Goal: Task Accomplishment & Management: Manage account settings

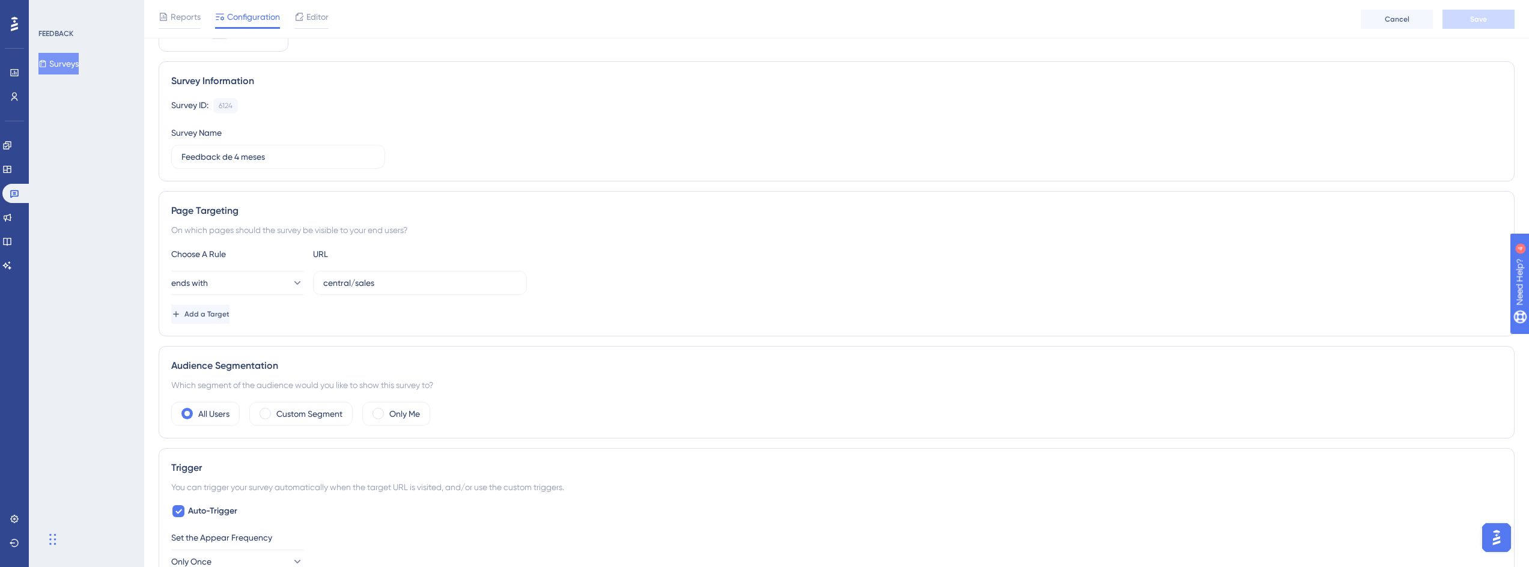
scroll to position [216, 0]
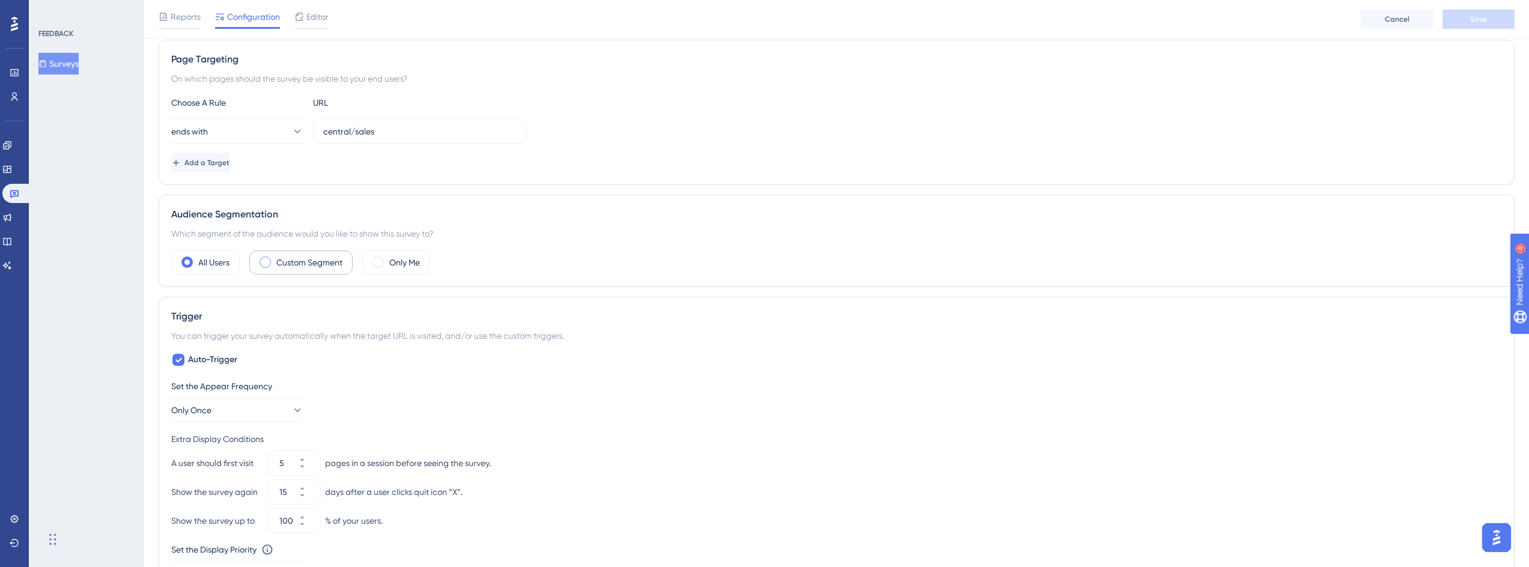
click at [309, 261] on label "Custom Segment" at bounding box center [309, 262] width 66 height 14
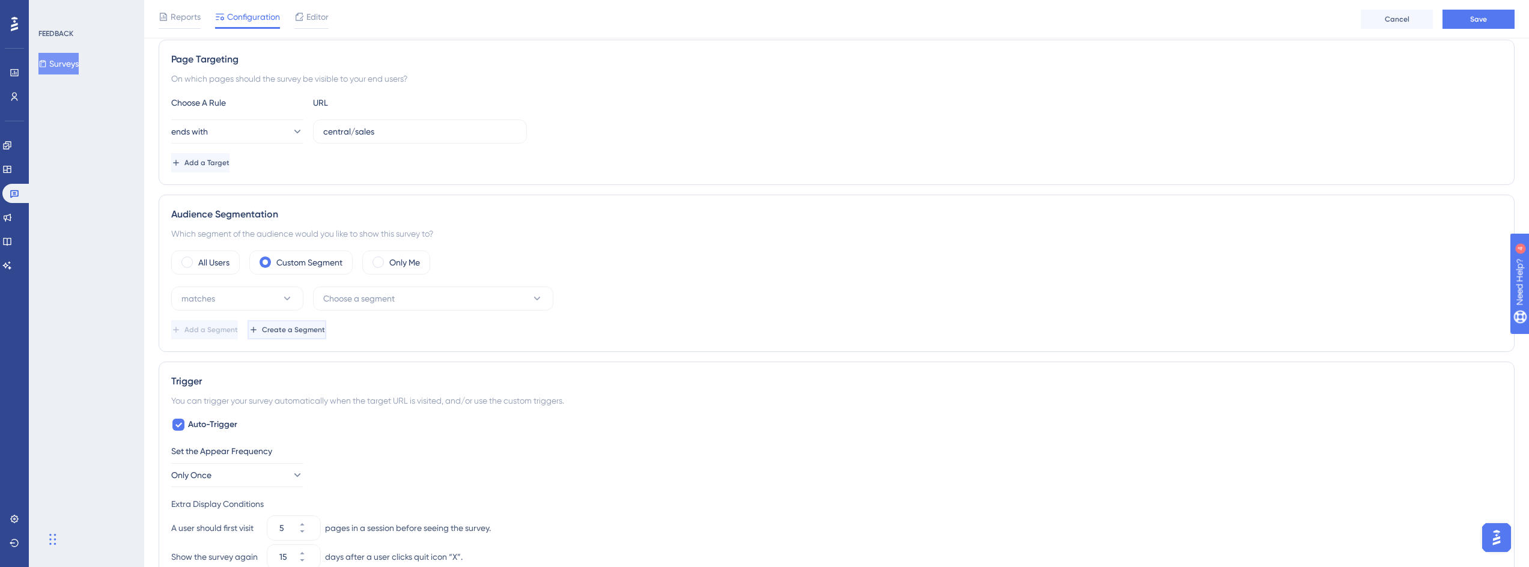
click at [325, 333] on span "Create a Segment" at bounding box center [293, 330] width 63 height 10
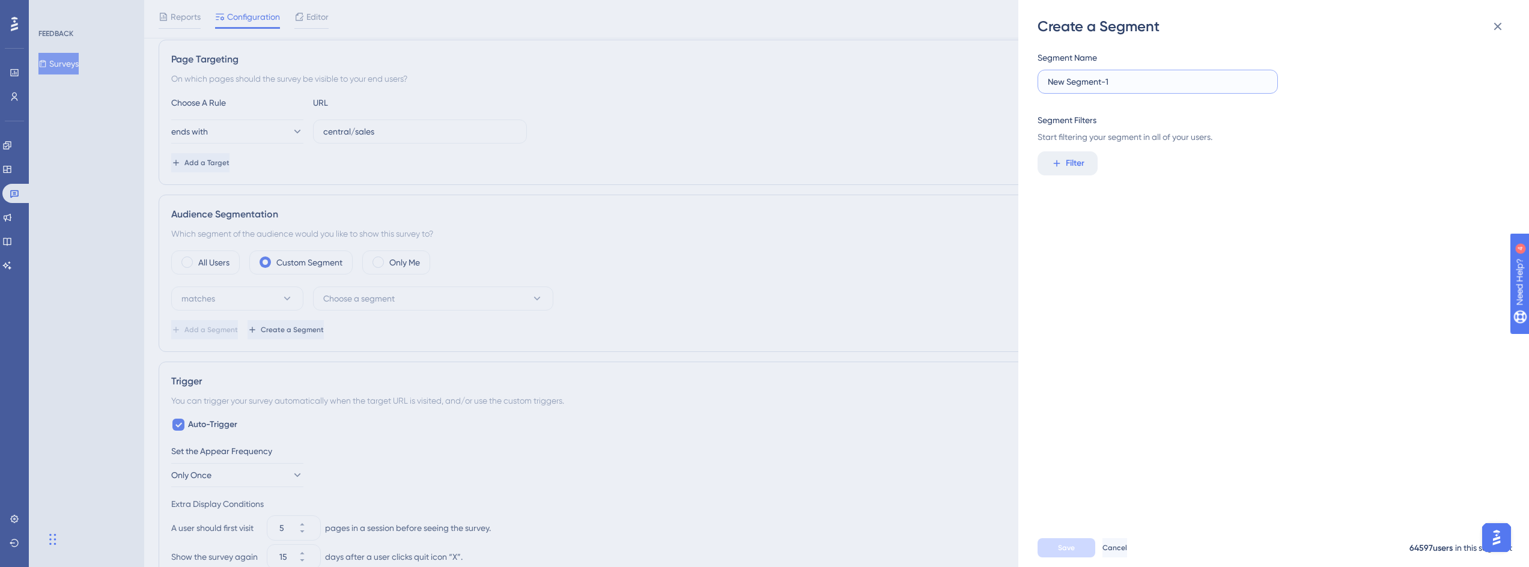
click at [1128, 77] on input "New Segment-1" at bounding box center [1158, 81] width 220 height 13
drag, startPoint x: 1129, startPoint y: 77, endPoint x: 1059, endPoint y: 72, distance: 70.5
click at [1059, 72] on label "New Segment-1" at bounding box center [1158, 82] width 240 height 24
click at [1086, 81] on input "Clientes 4meses" at bounding box center [1158, 81] width 220 height 13
drag, startPoint x: 1113, startPoint y: 83, endPoint x: 1084, endPoint y: 78, distance: 29.3
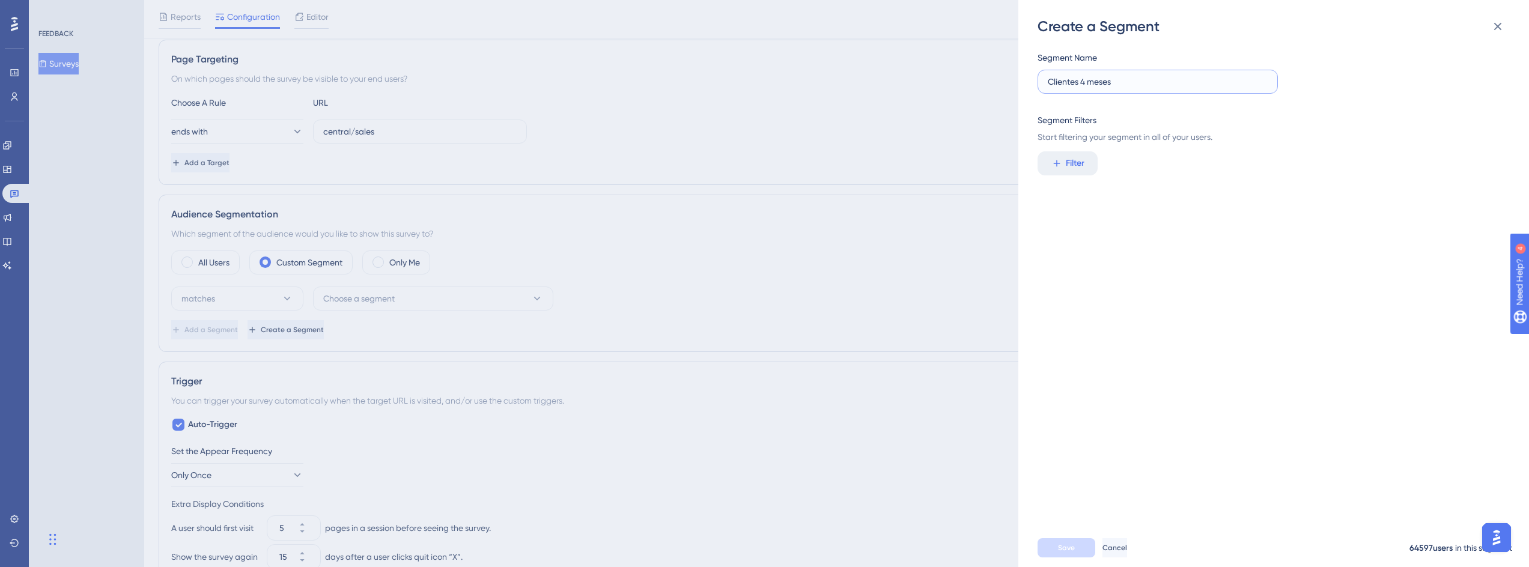
click at [1084, 78] on input "Clientes 4 meses" at bounding box center [1158, 81] width 220 height 13
type input "Clientes 4M"
click at [1055, 156] on button "Filter" at bounding box center [1068, 163] width 60 height 24
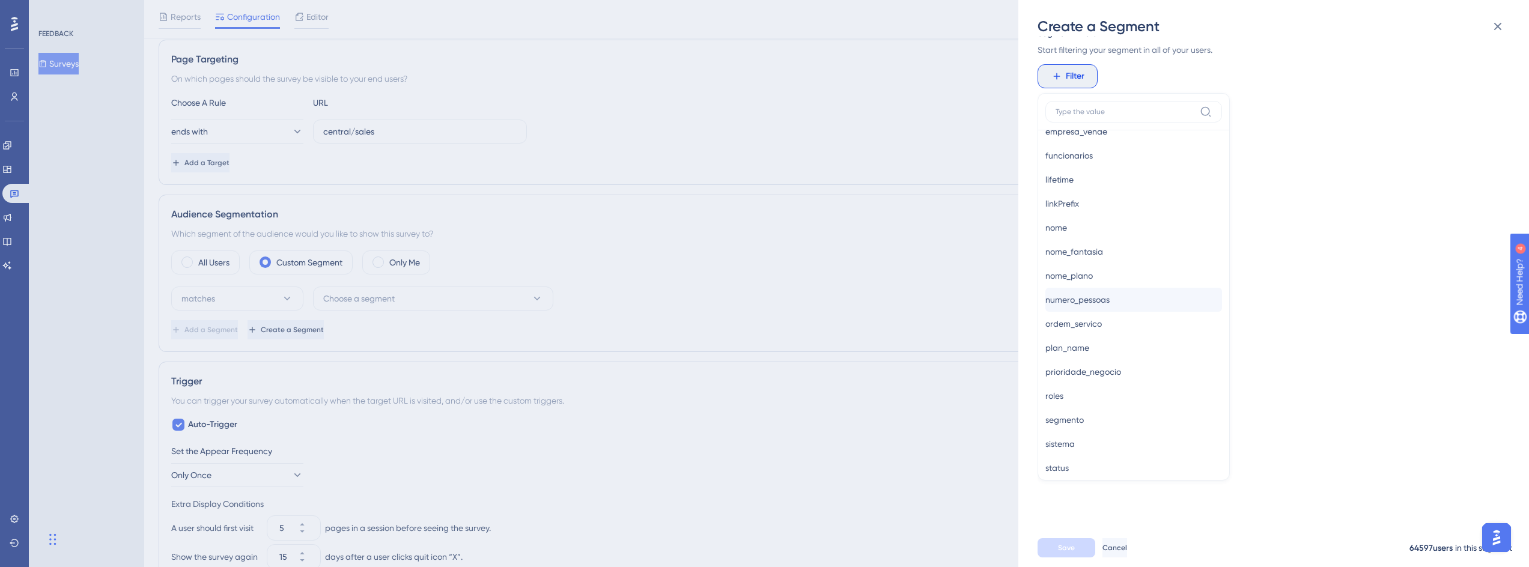
scroll to position [865, 0]
click at [1123, 393] on button "status status" at bounding box center [1133, 392] width 177 height 24
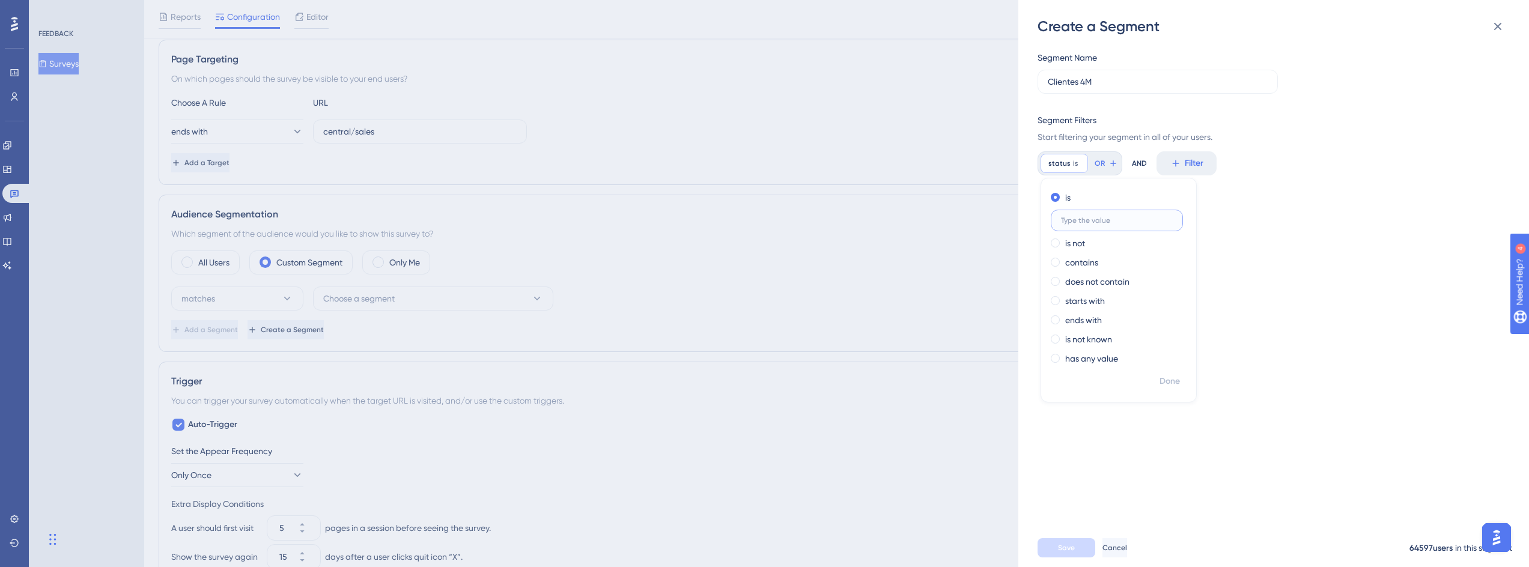
scroll to position [0, 0]
type input "$"
type input "4M"
click at [1171, 388] on span "Done" at bounding box center [1170, 381] width 20 height 14
click at [1070, 553] on span "Save" at bounding box center [1066, 548] width 17 height 10
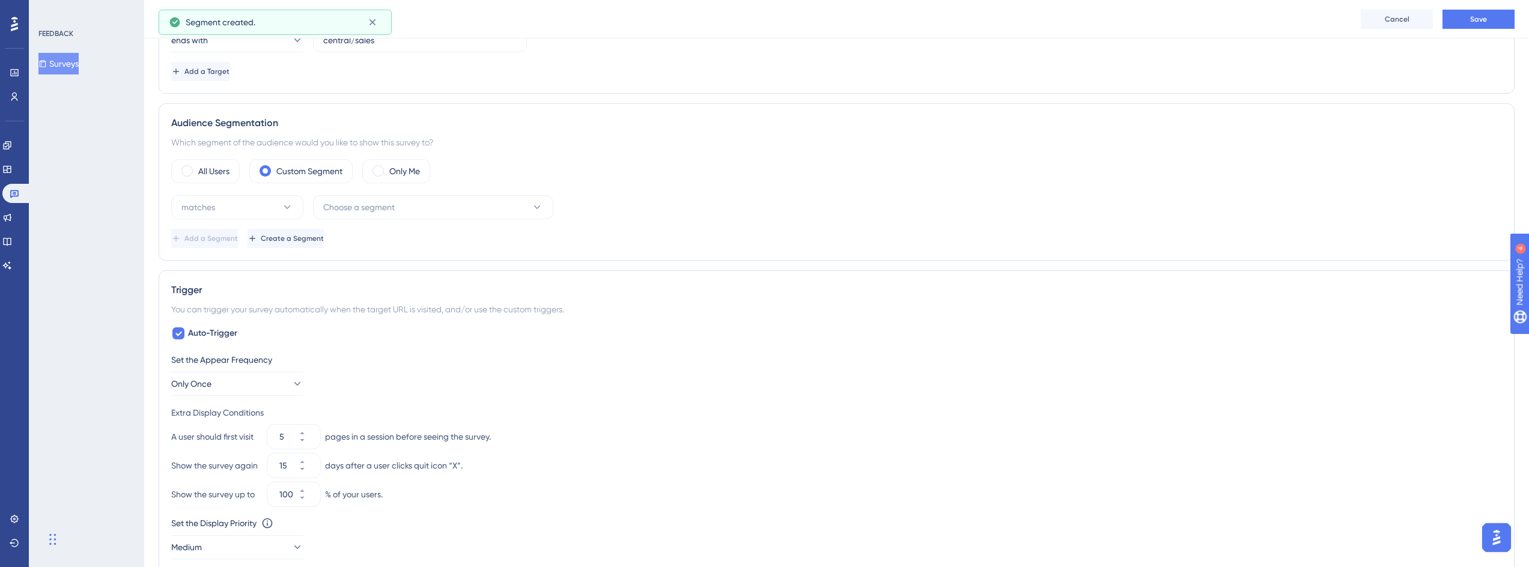
scroll to position [433, 0]
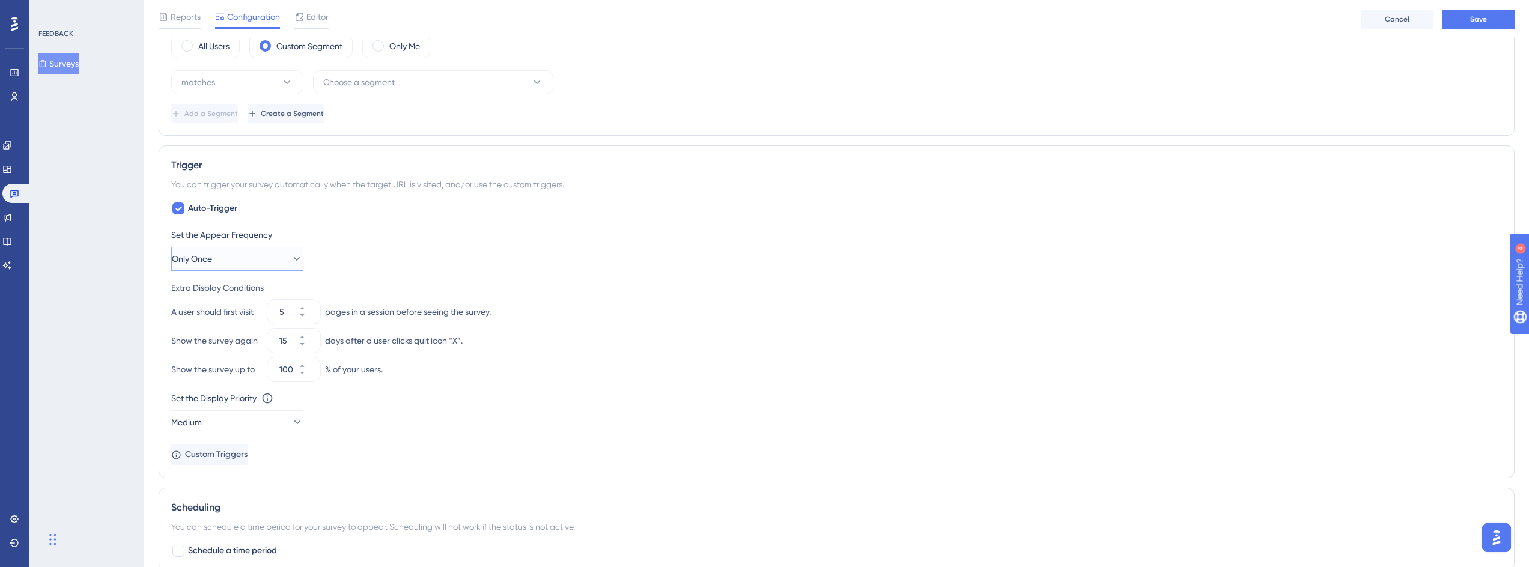
click at [229, 260] on button "Only Once" at bounding box center [237, 259] width 132 height 24
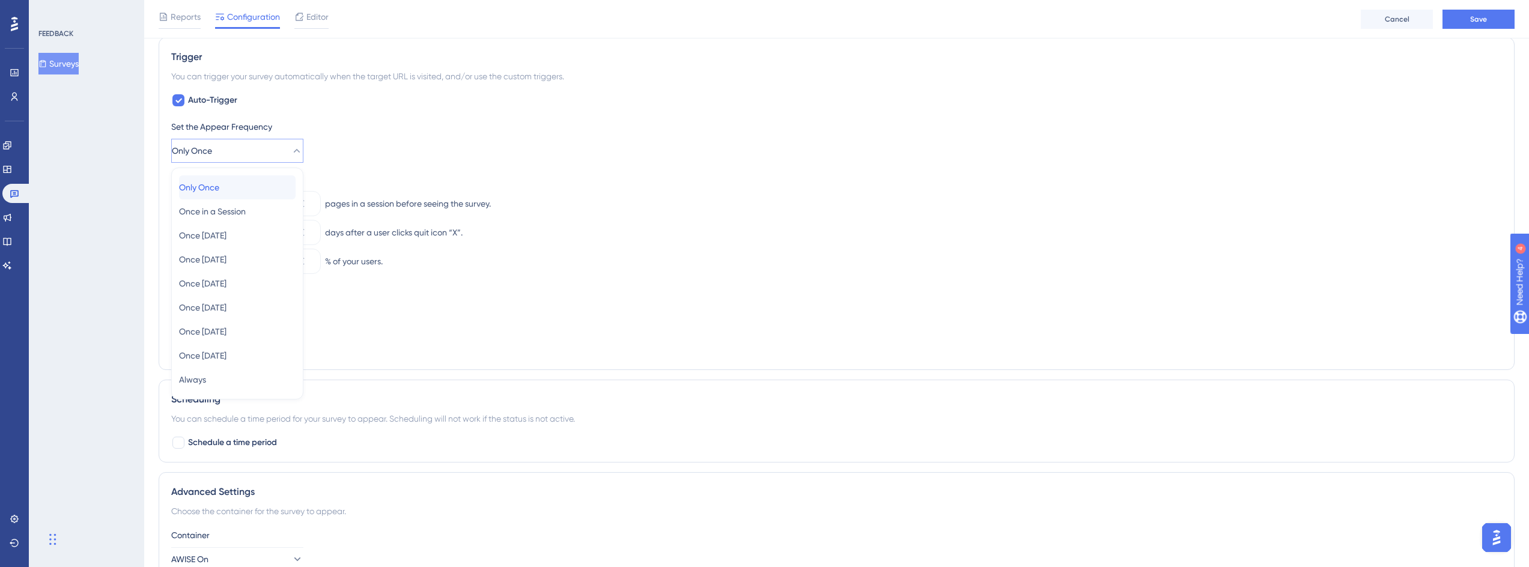
click at [240, 190] on div "Only Once Only Once" at bounding box center [237, 187] width 117 height 24
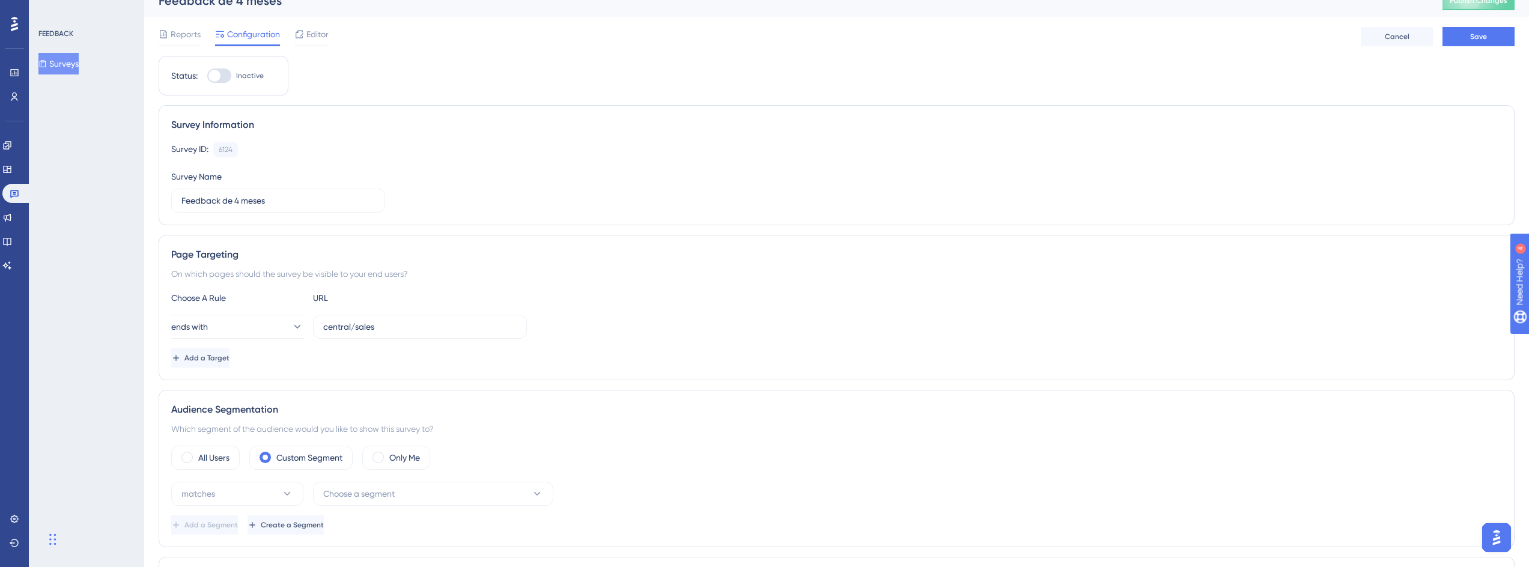
scroll to position [0, 0]
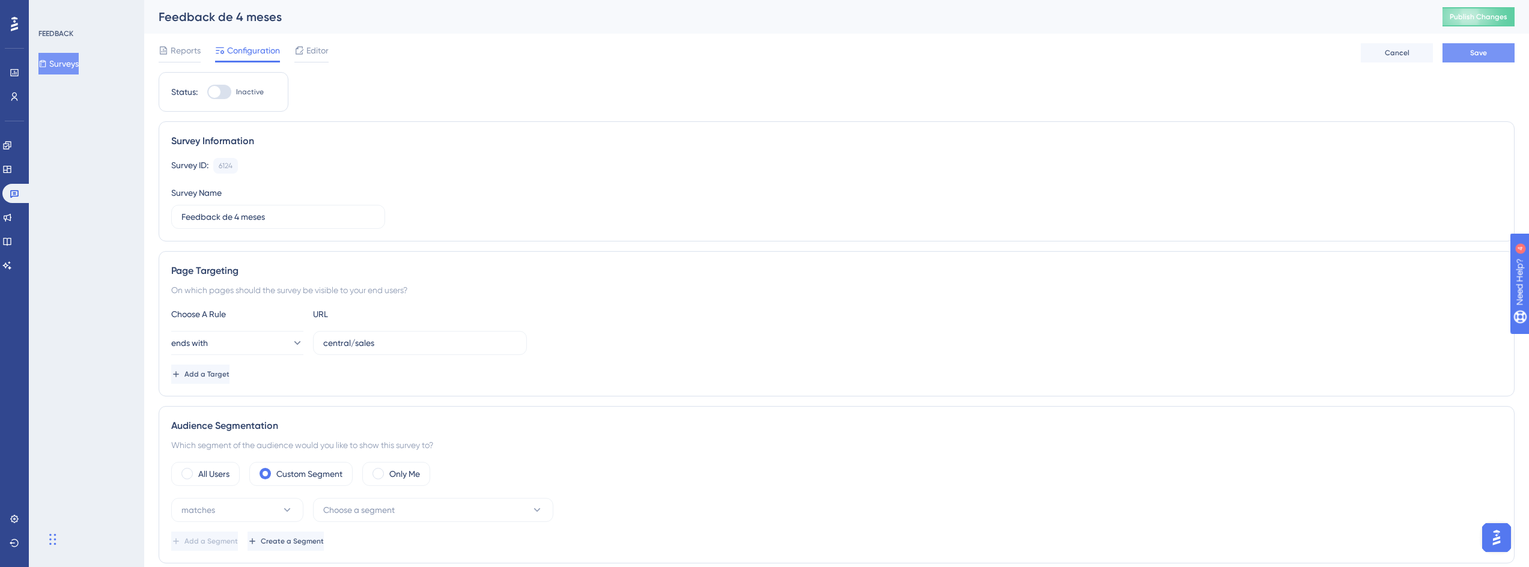
click at [1475, 56] on span "Save" at bounding box center [1478, 53] width 17 height 10
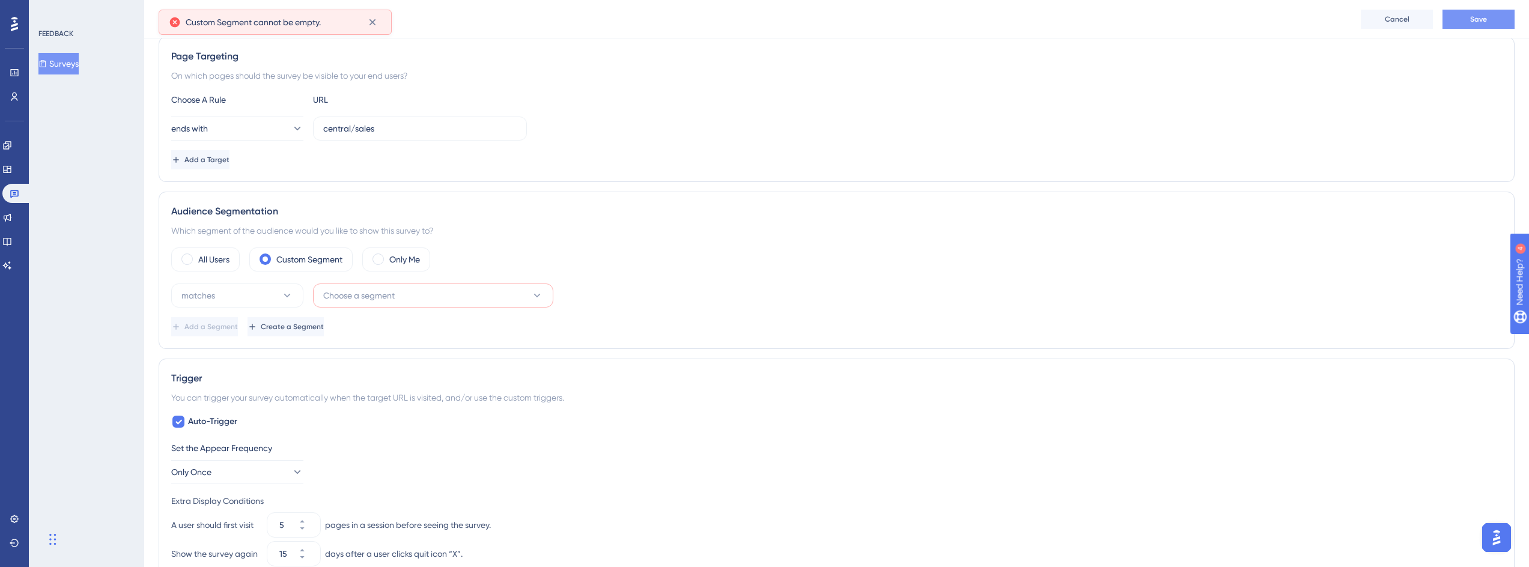
scroll to position [227, 0]
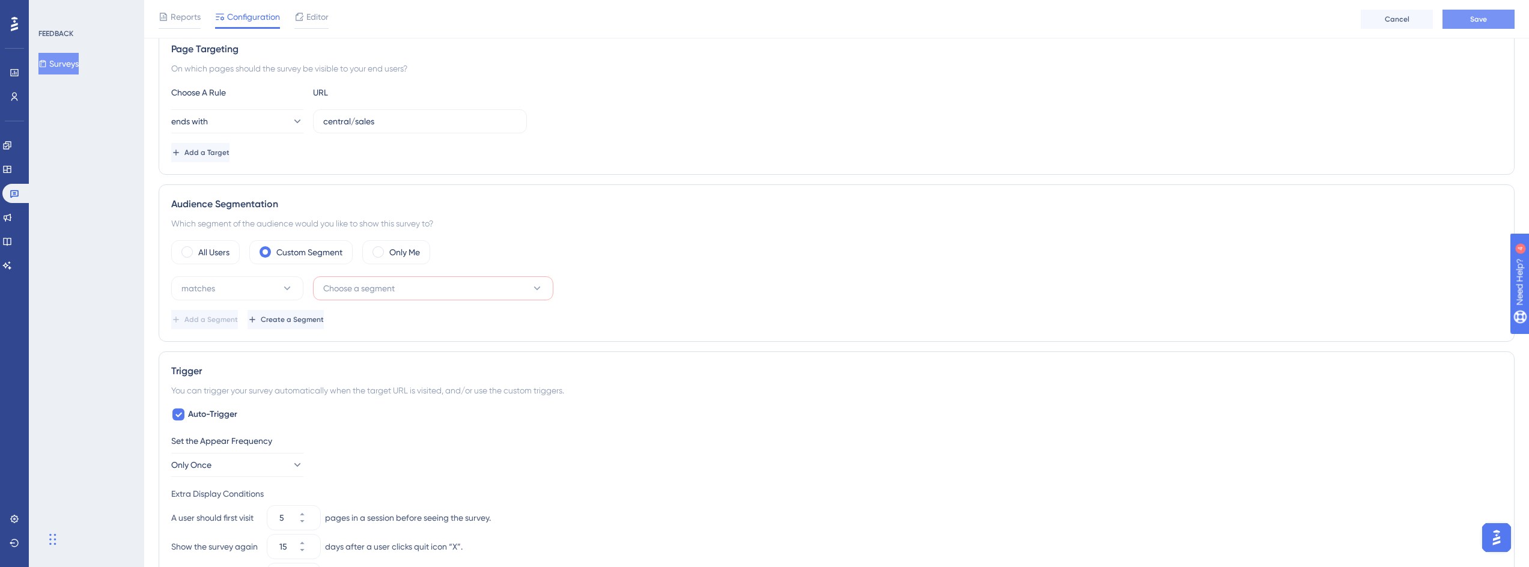
click at [1475, 25] on button "Save" at bounding box center [1479, 19] width 72 height 19
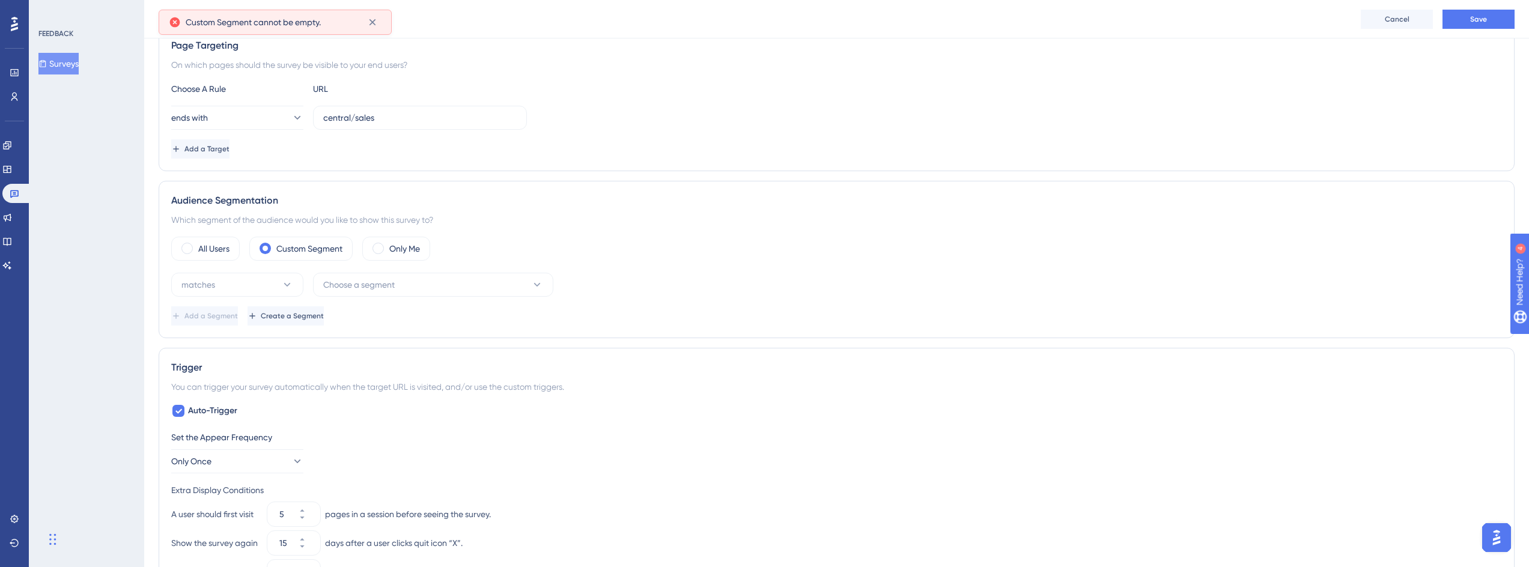
scroll to position [231, 0]
click at [410, 296] on div "matches Choose a segment Add a Segment Create a Segment" at bounding box center [836, 298] width 1331 height 53
click at [346, 282] on span "Choose a segment" at bounding box center [359, 283] width 72 height 14
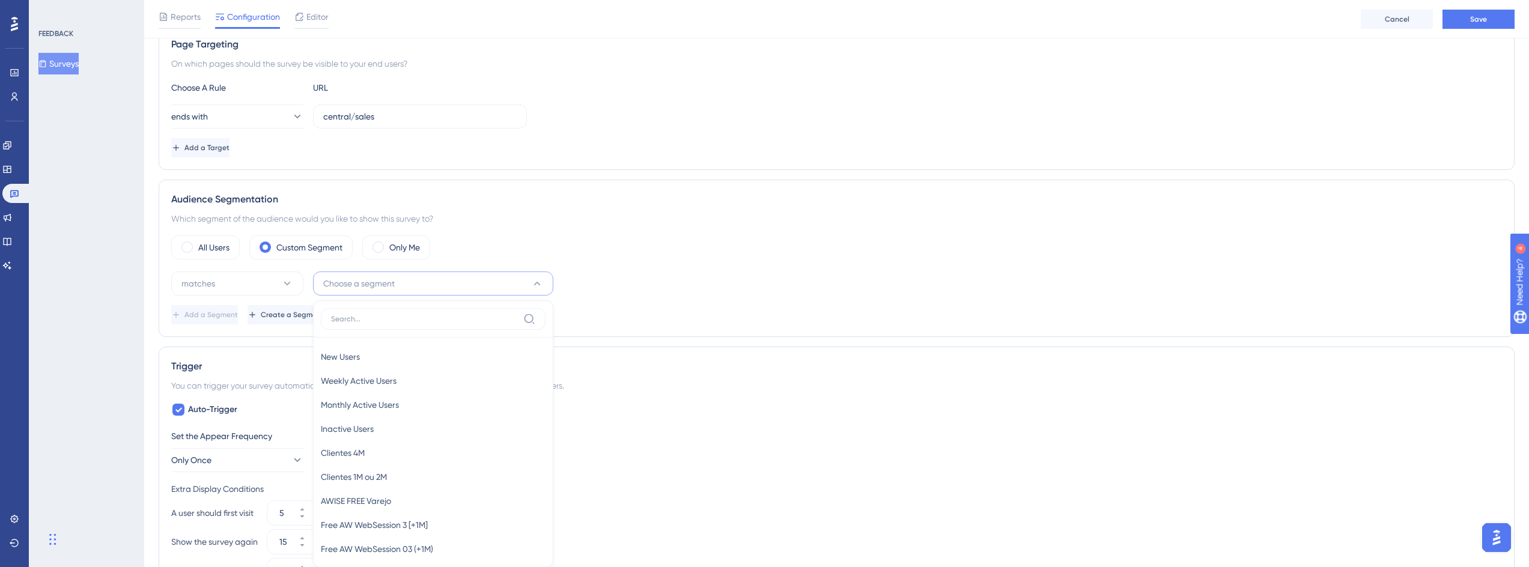
scroll to position [356, 0]
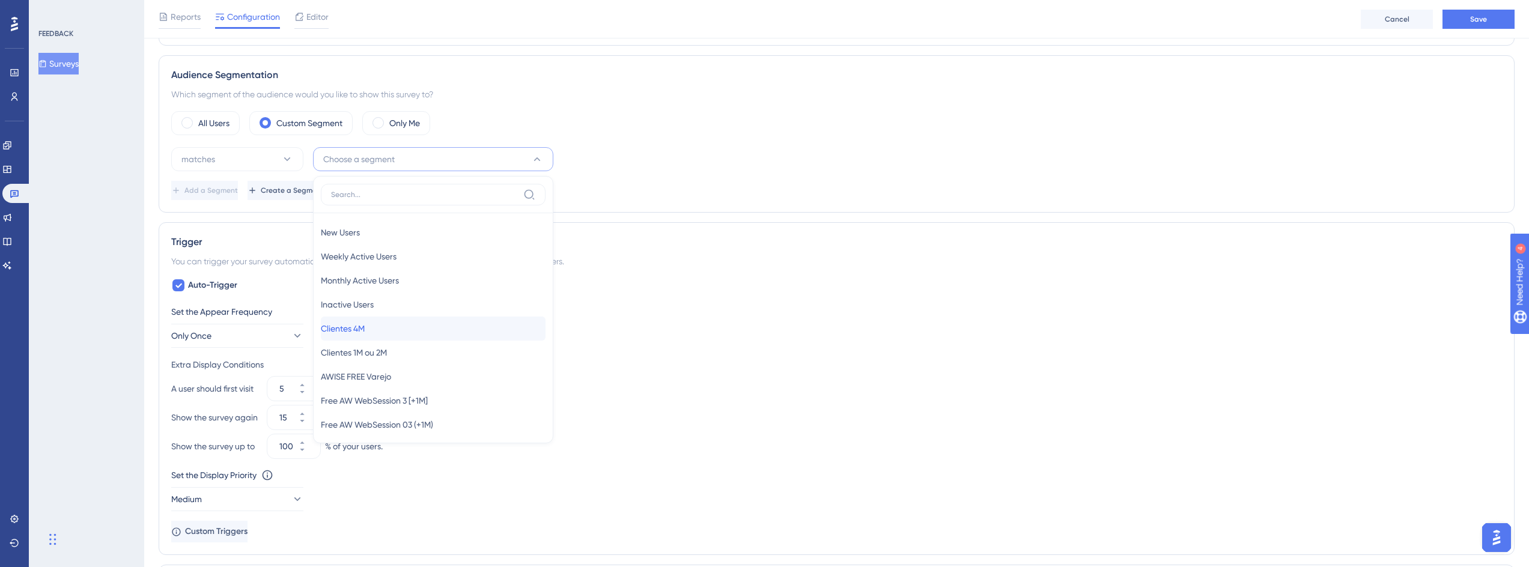
click at [399, 331] on div "Clientes 4M Clientes 4M" at bounding box center [433, 329] width 225 height 24
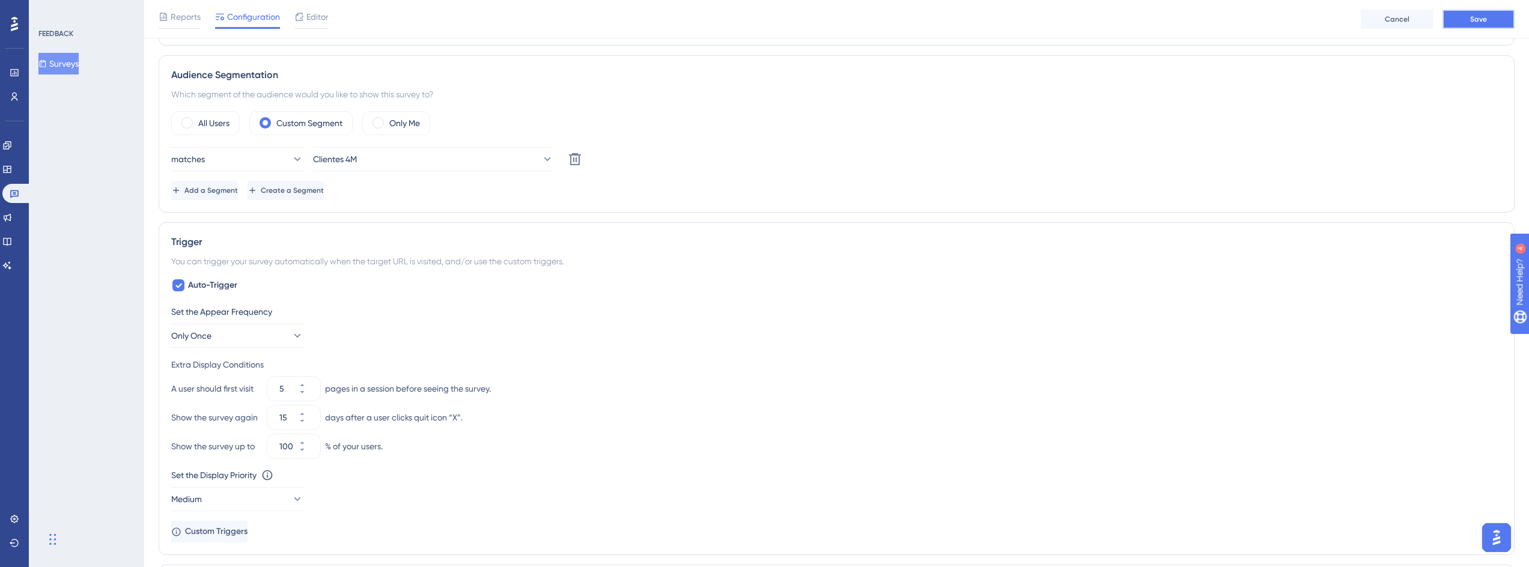
click at [1482, 17] on span "Save" at bounding box center [1478, 19] width 17 height 10
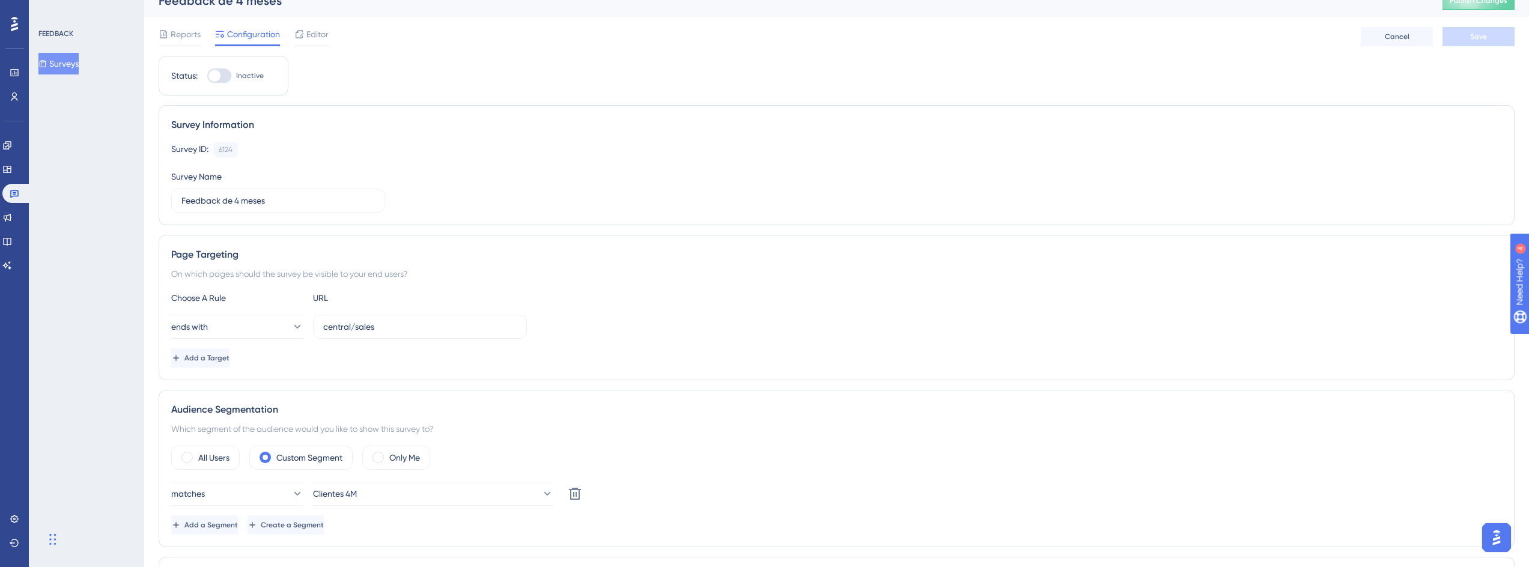
scroll to position [0, 0]
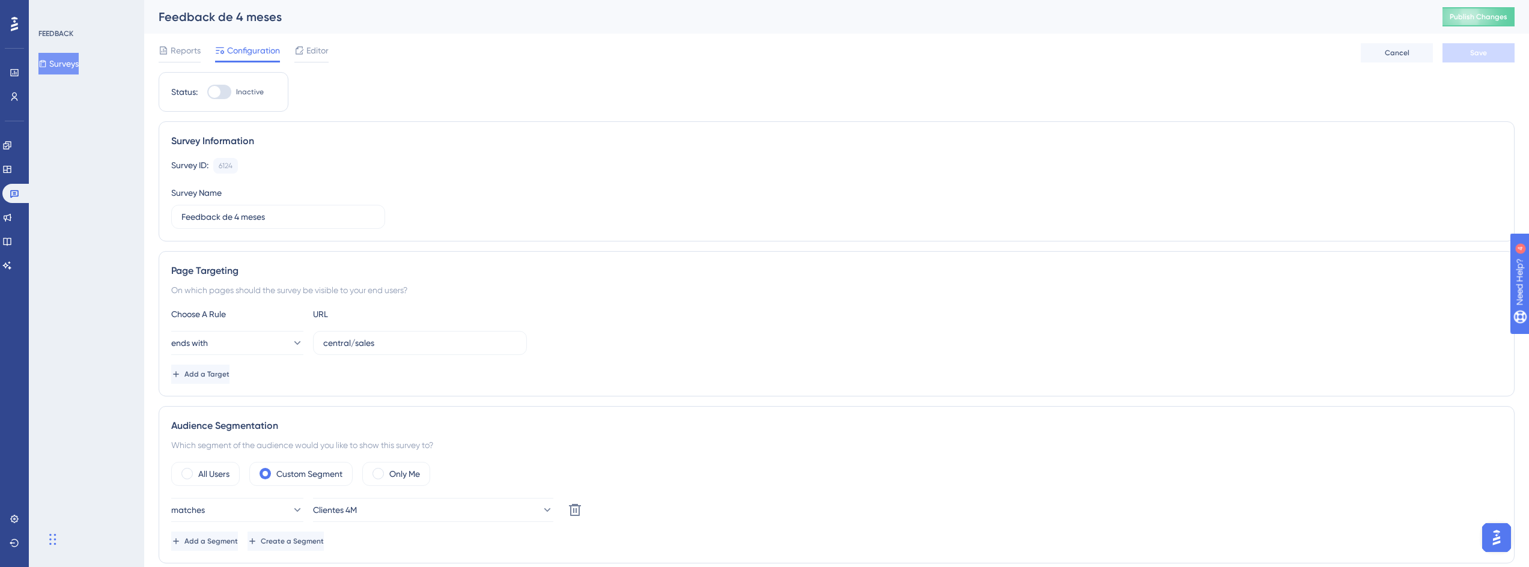
click at [223, 92] on div at bounding box center [219, 92] width 24 height 14
click at [207, 92] on input "Inactive" at bounding box center [207, 92] width 1 height 1
checkbox input "true"
click at [1470, 51] on span "Save" at bounding box center [1478, 53] width 17 height 10
click at [1478, 21] on span "Publish Changes" at bounding box center [1479, 17] width 58 height 10
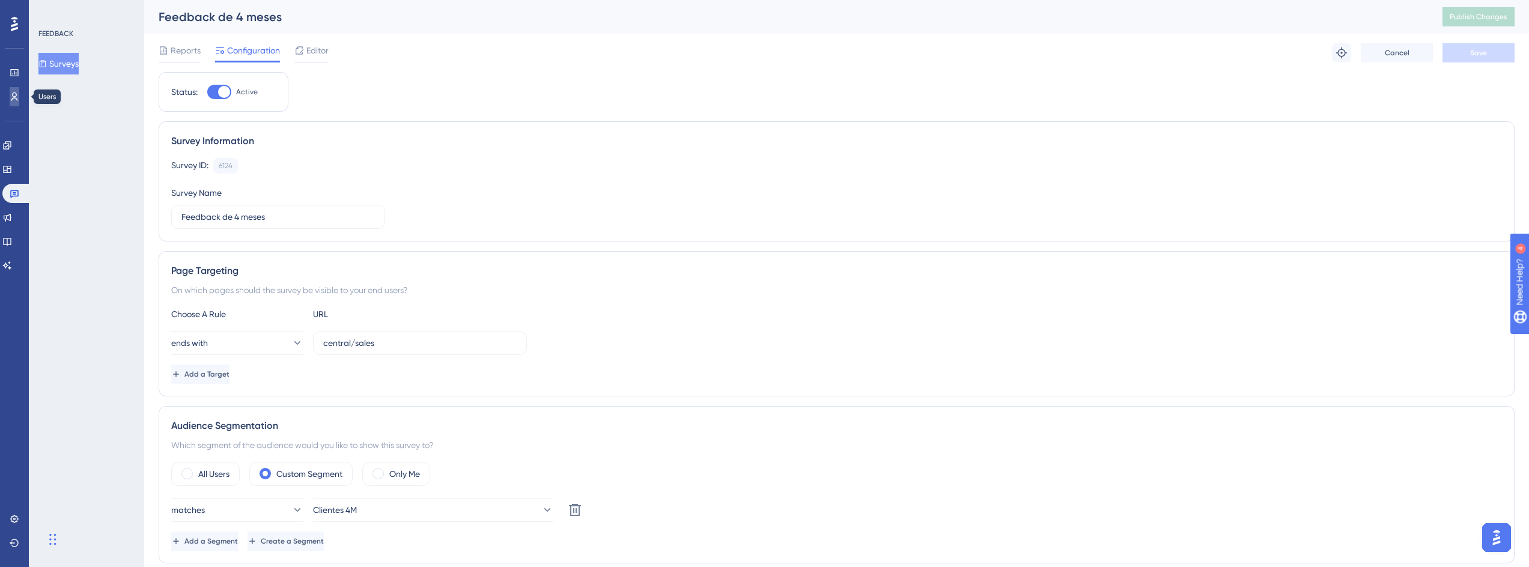
click at [17, 100] on icon at bounding box center [14, 97] width 7 height 8
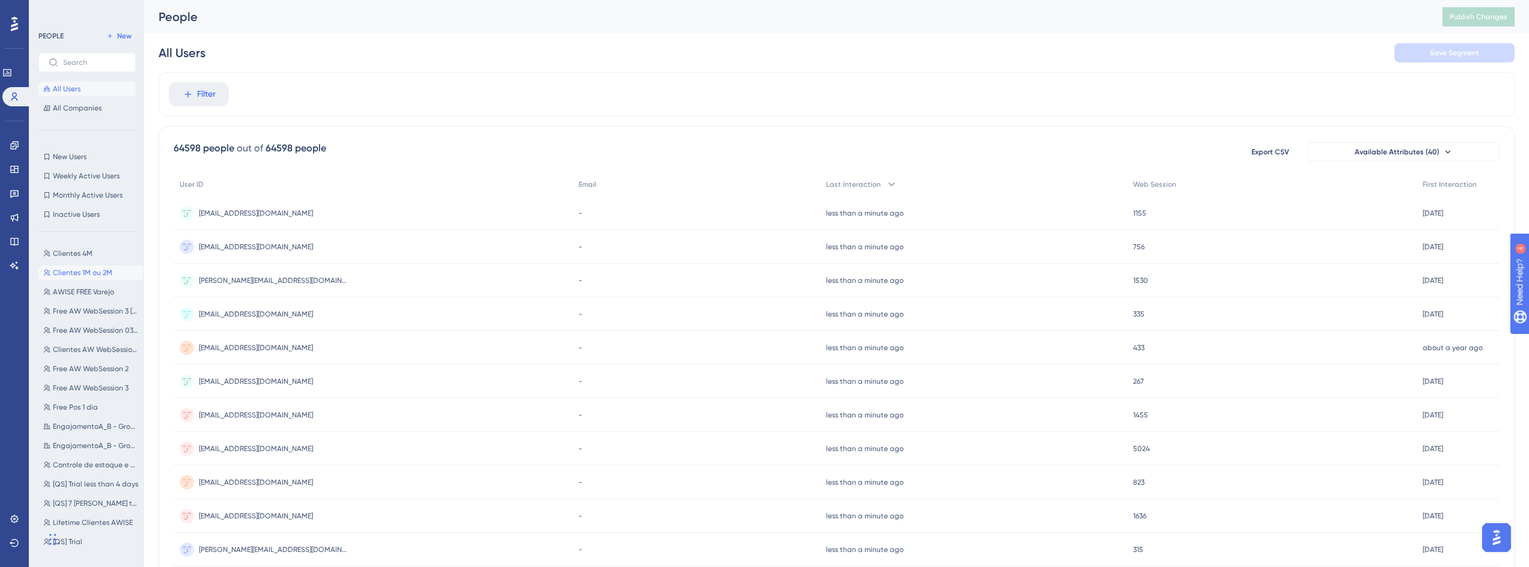
click at [94, 268] on span "Clientes 1M ou 2M" at bounding box center [82, 273] width 59 height 10
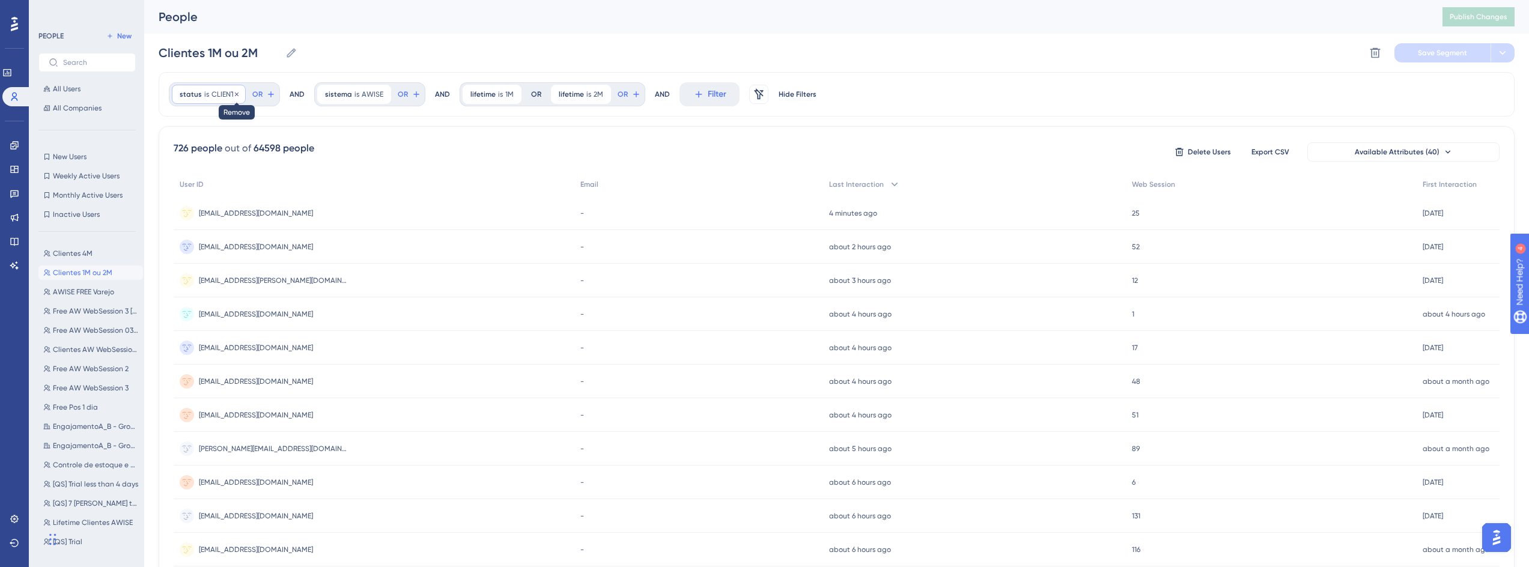
click at [236, 95] on icon at bounding box center [236, 94] width 7 height 7
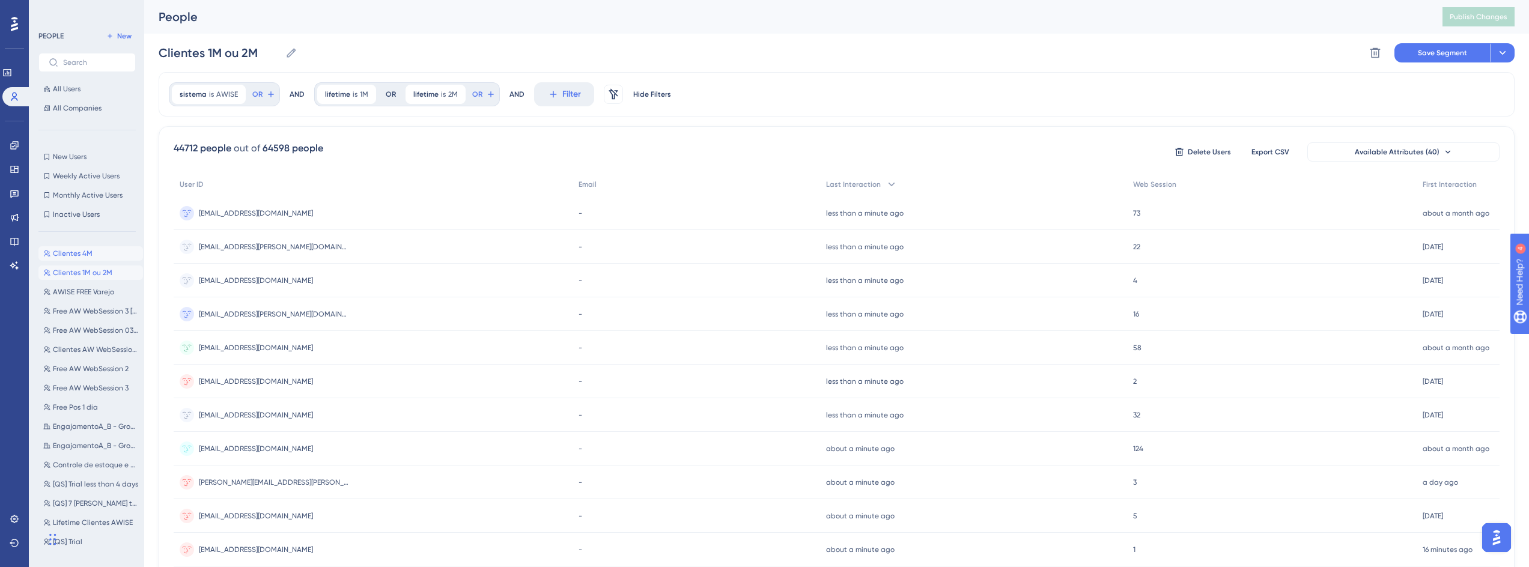
click at [1148, 103] on div "Performance Users Engagement Widgets Feedback Product Updates Knowledge Base AI…" at bounding box center [836, 471] width 1385 height 942
click at [365, 93] on icon at bounding box center [367, 94] width 4 height 4
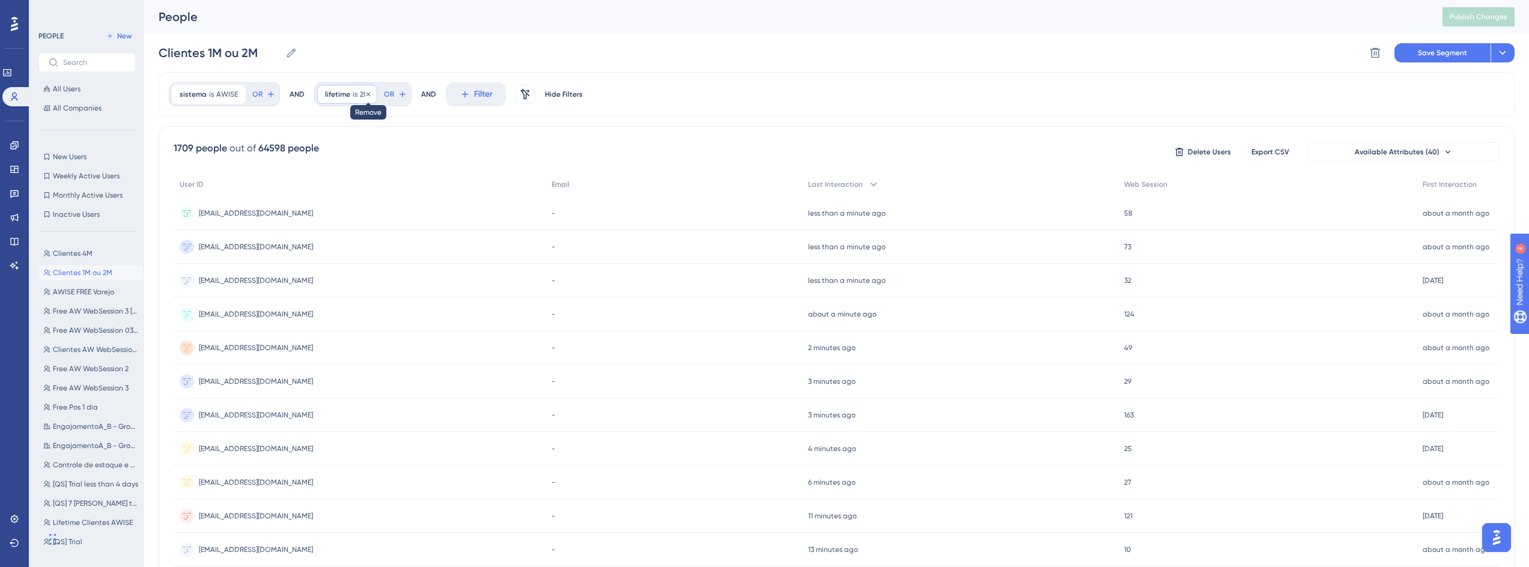
click at [365, 92] on icon at bounding box center [368, 94] width 7 height 7
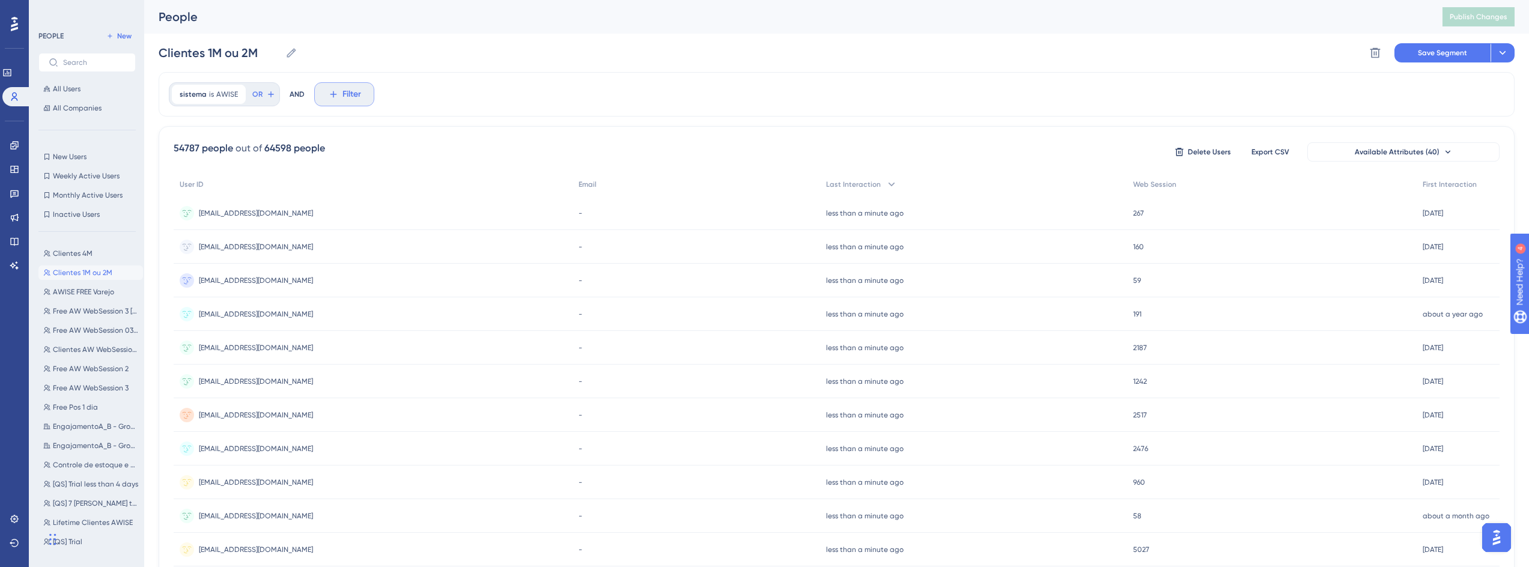
click at [328, 96] on icon at bounding box center [333, 94] width 11 height 11
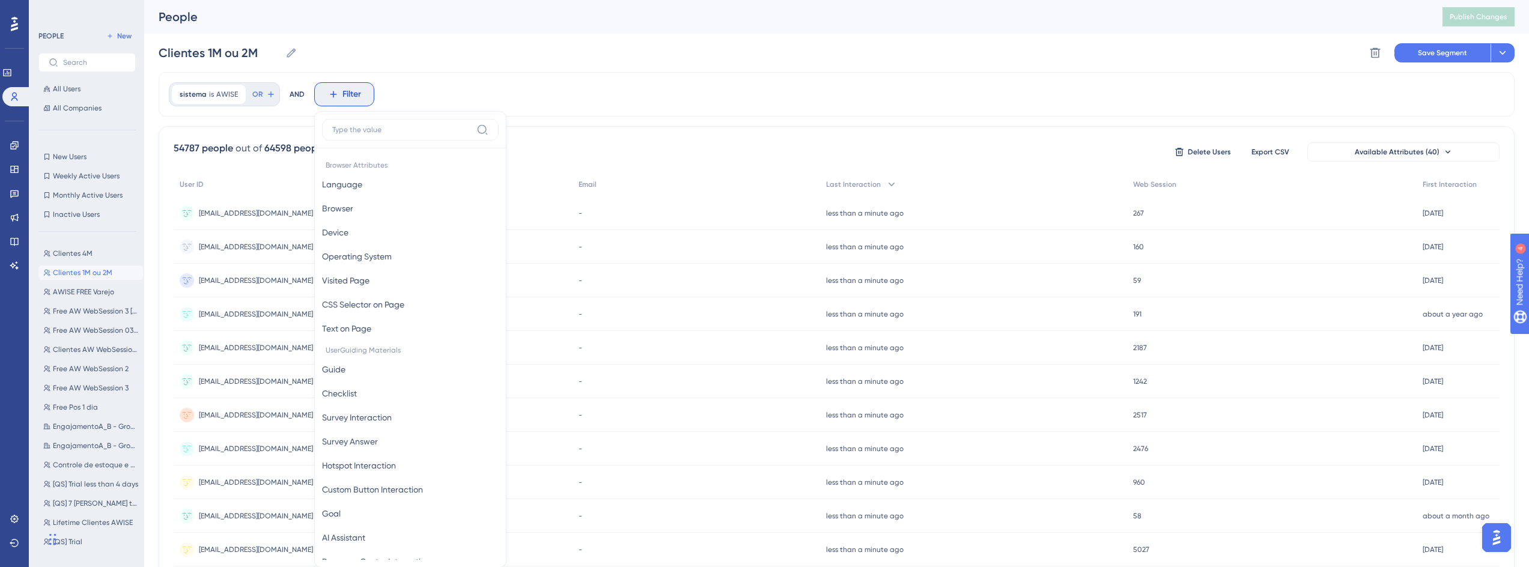
scroll to position [56, 0]
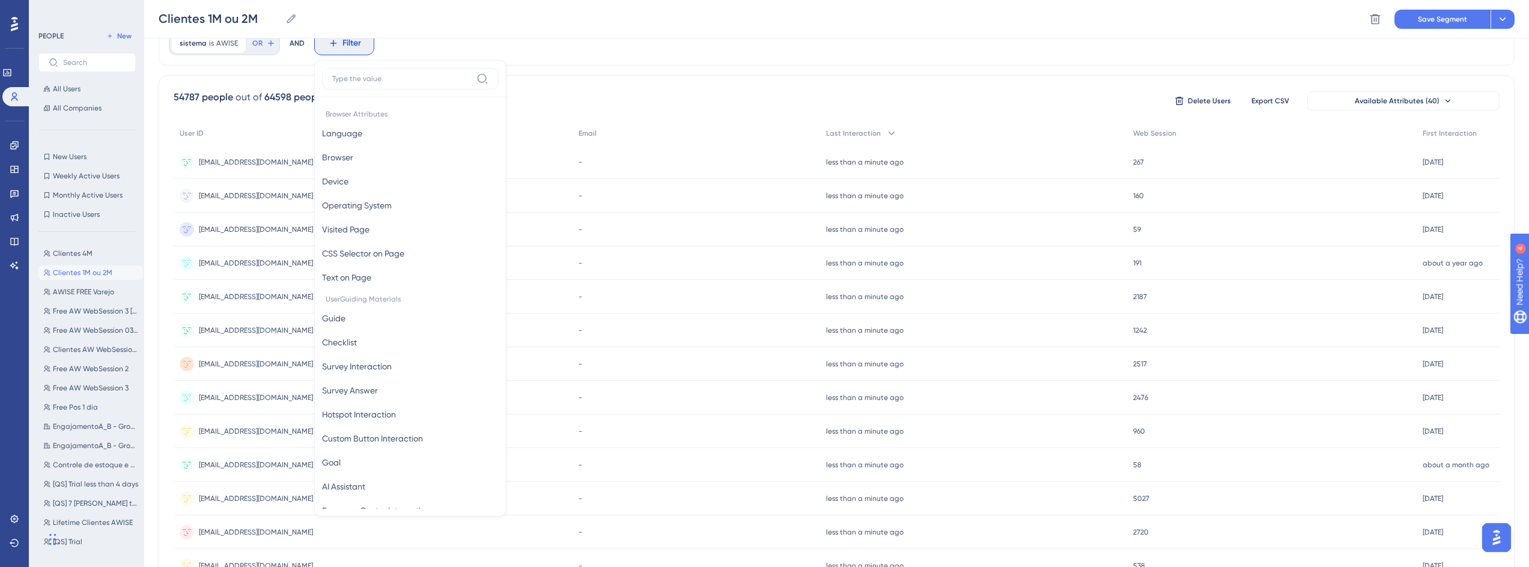
click at [378, 73] on label at bounding box center [410, 79] width 177 height 22
click at [378, 74] on input at bounding box center [401, 79] width 139 height 10
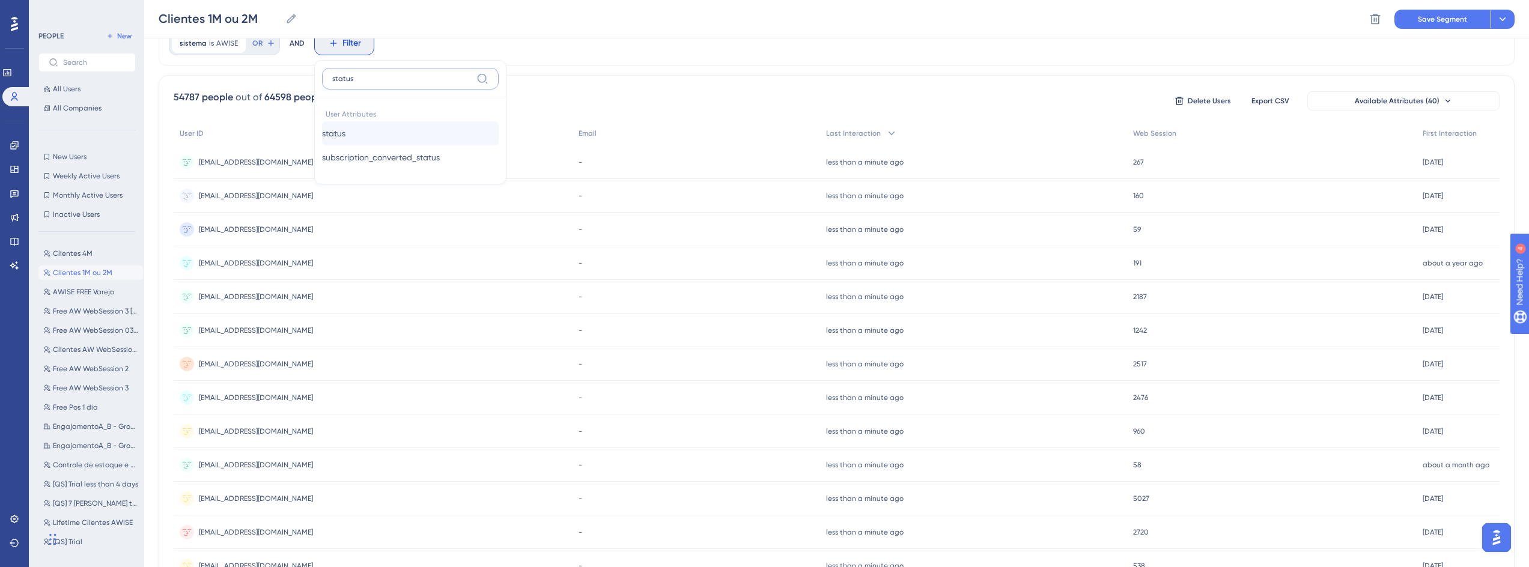
type input "status"
click at [359, 136] on button "status status" at bounding box center [410, 133] width 177 height 24
type input "1M"
click at [653, 52] on div "sistema is AWISE AWISE Remove OR AND status is 1M 1M Remove is 1M is not contai…" at bounding box center [837, 43] width 1356 height 44
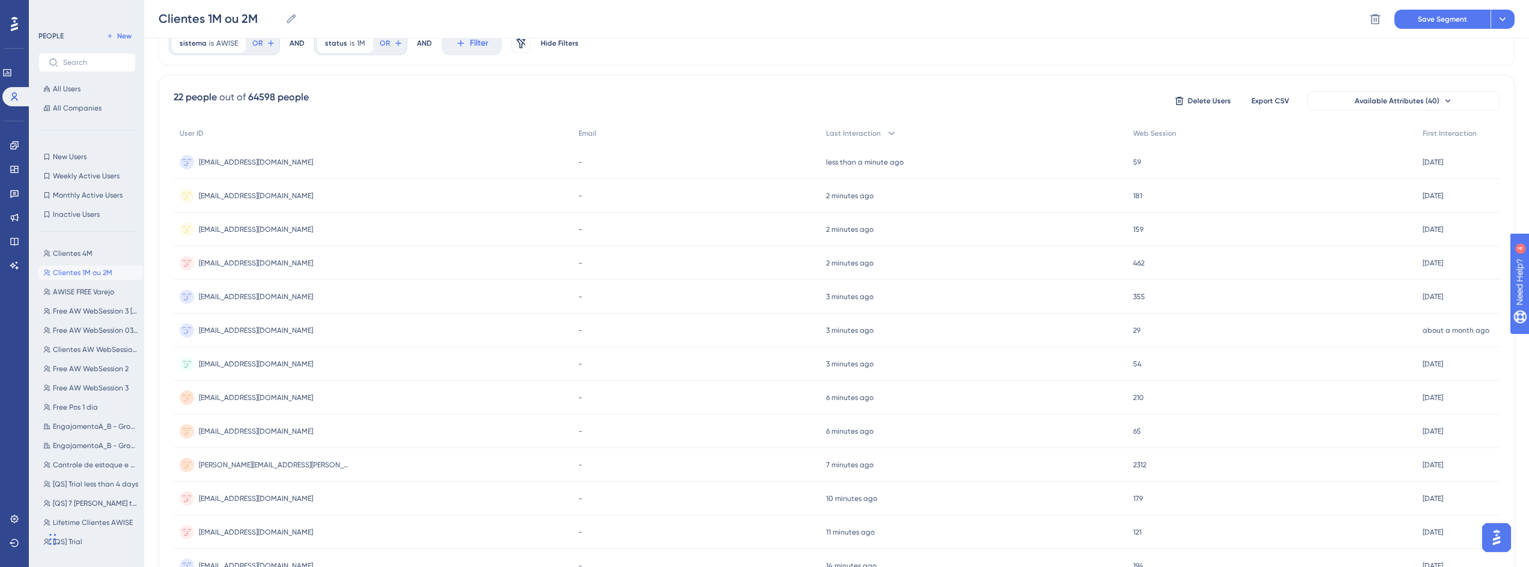
scroll to position [0, 0]
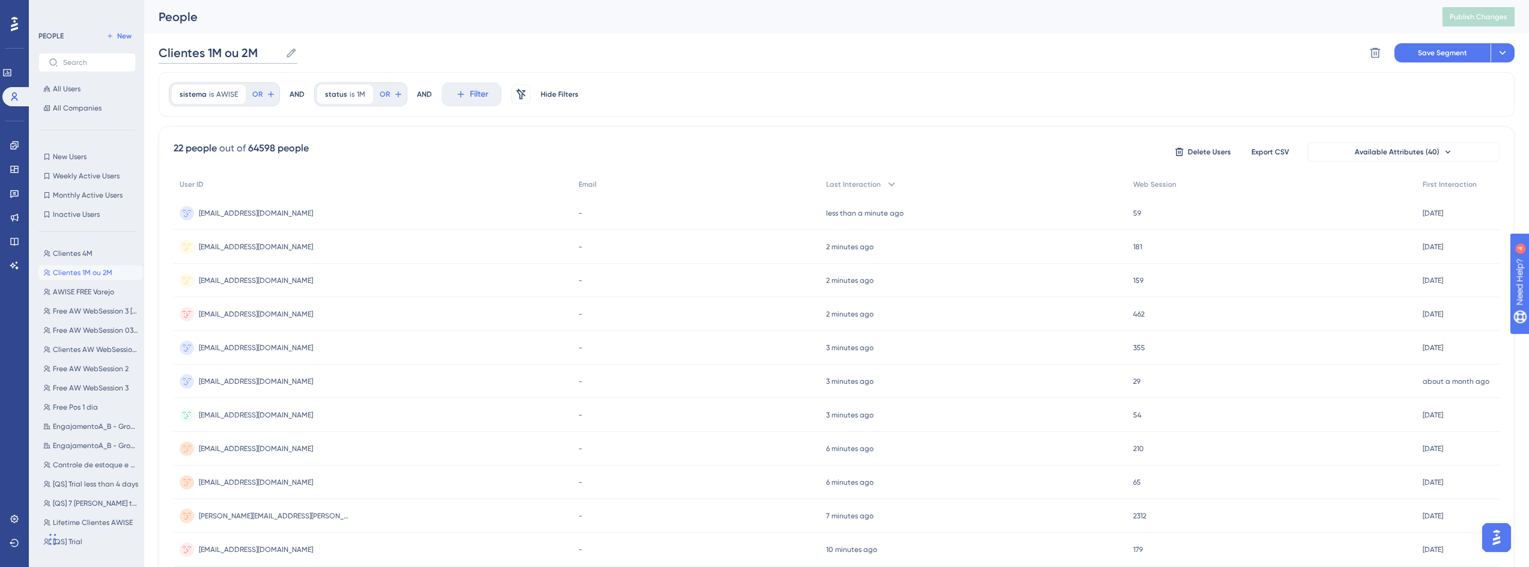
click at [260, 54] on input "Clientes 1M ou 2M" at bounding box center [220, 52] width 122 height 17
click at [626, 87] on div "sistema is AWISE AWISE Remove OR AND status is 1M 1M Remove OR AND Filter Remov…" at bounding box center [837, 94] width 1356 height 44
click at [1422, 52] on span "Save Segment" at bounding box center [1442, 53] width 49 height 10
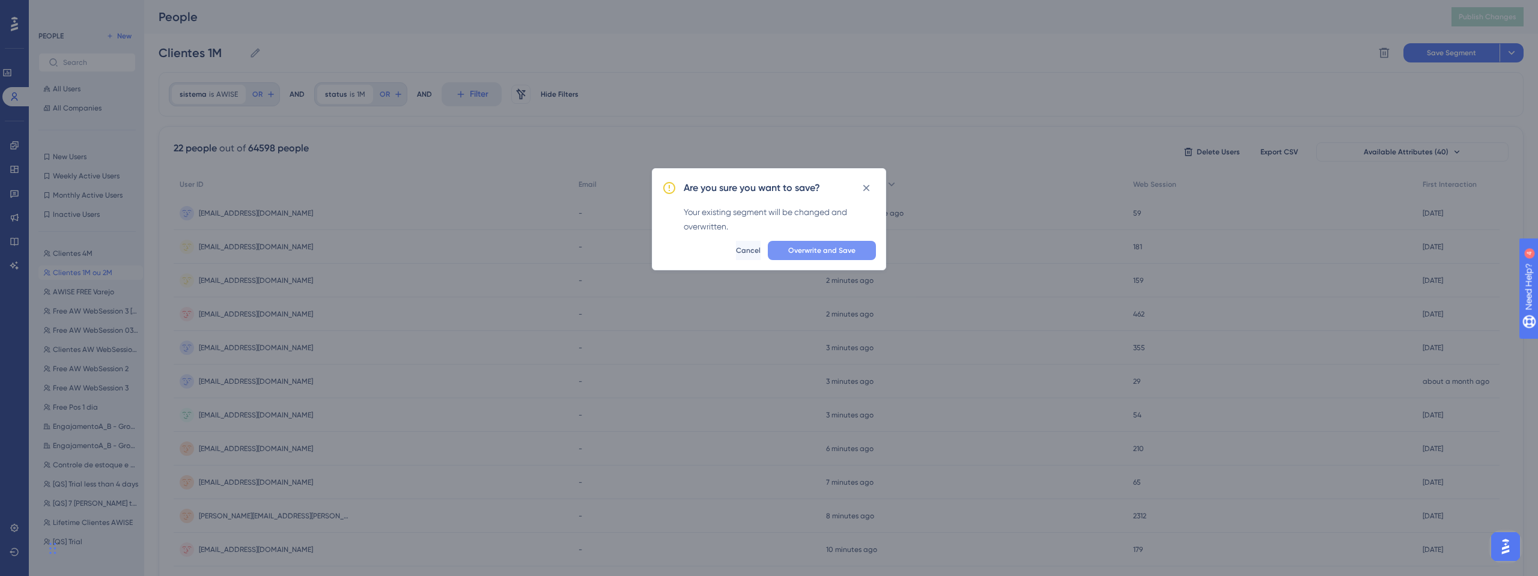
click at [835, 254] on span "Overwrite and Save" at bounding box center [821, 251] width 67 height 10
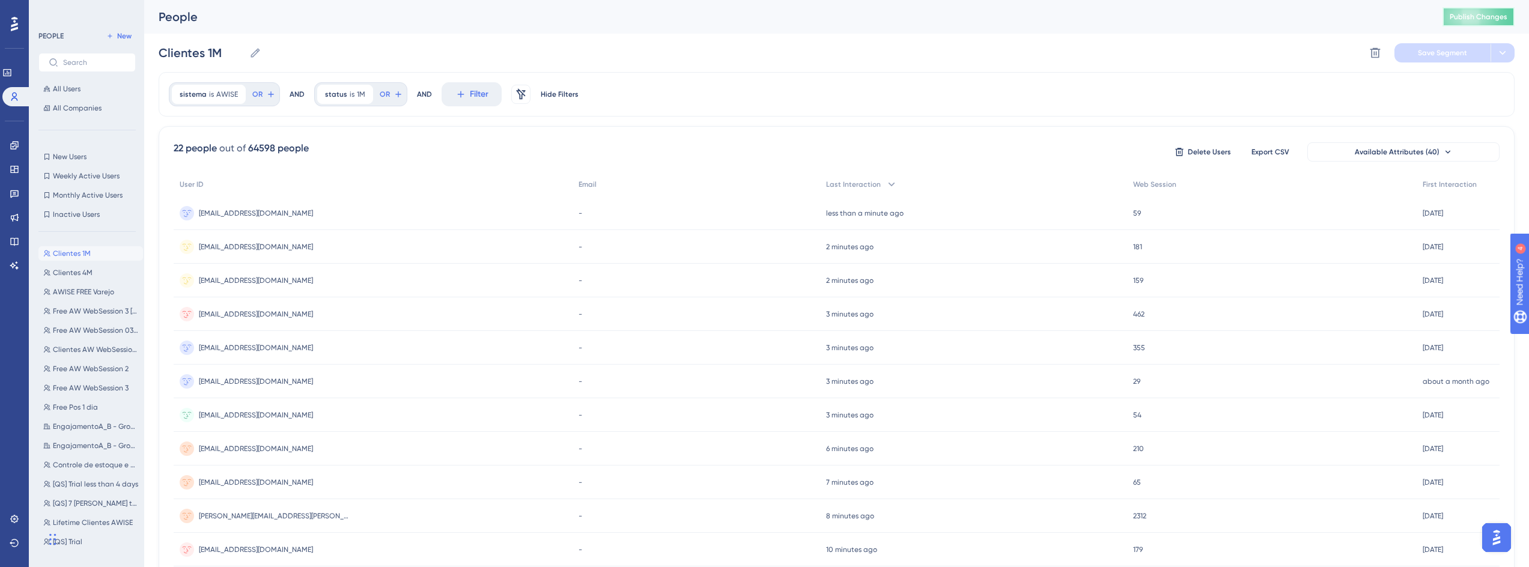
click at [1465, 17] on span "Publish Changes" at bounding box center [1479, 17] width 58 height 10
click at [70, 273] on span "Clientes 4M" at bounding box center [73, 273] width 40 height 10
type input "Clientes 4M"
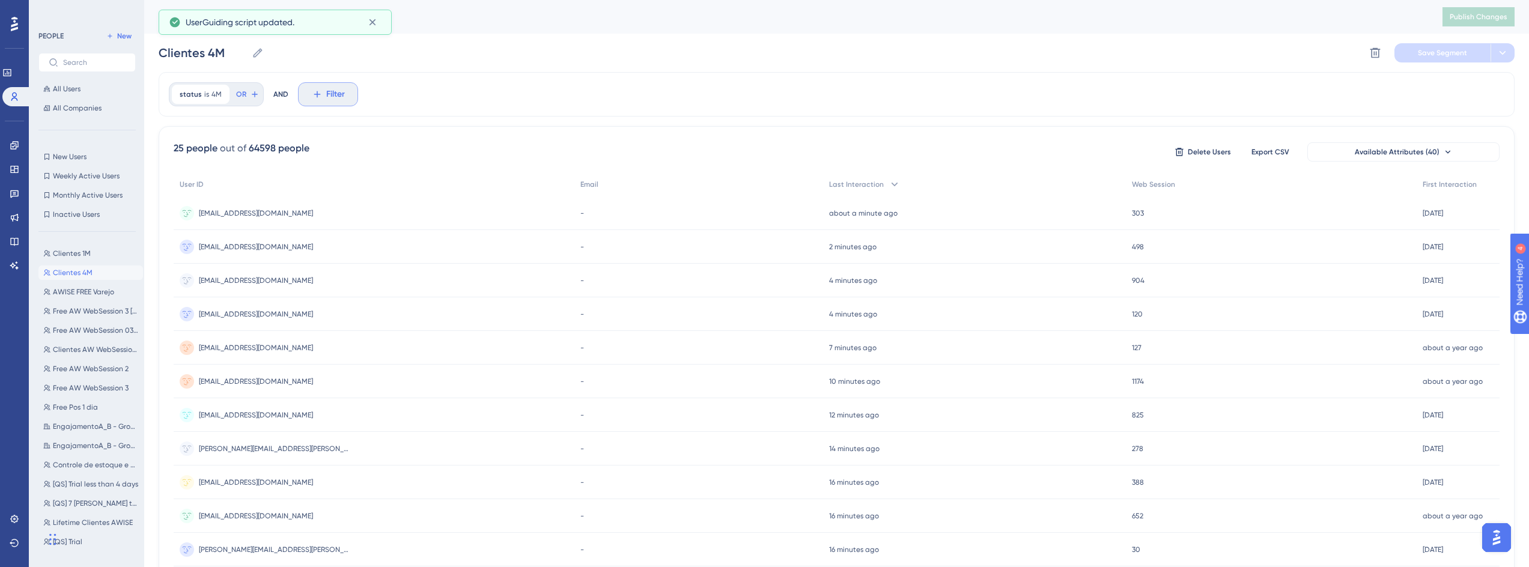
click at [330, 95] on span "Filter" at bounding box center [335, 94] width 19 height 14
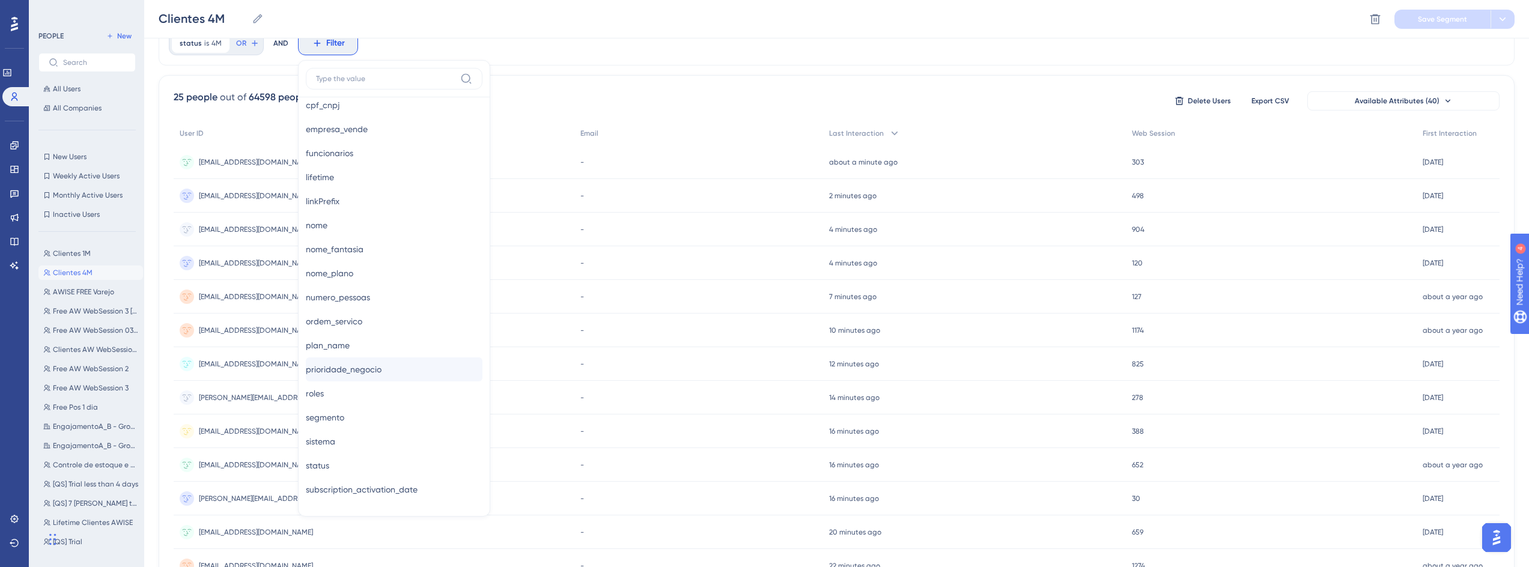
scroll to position [865, 0]
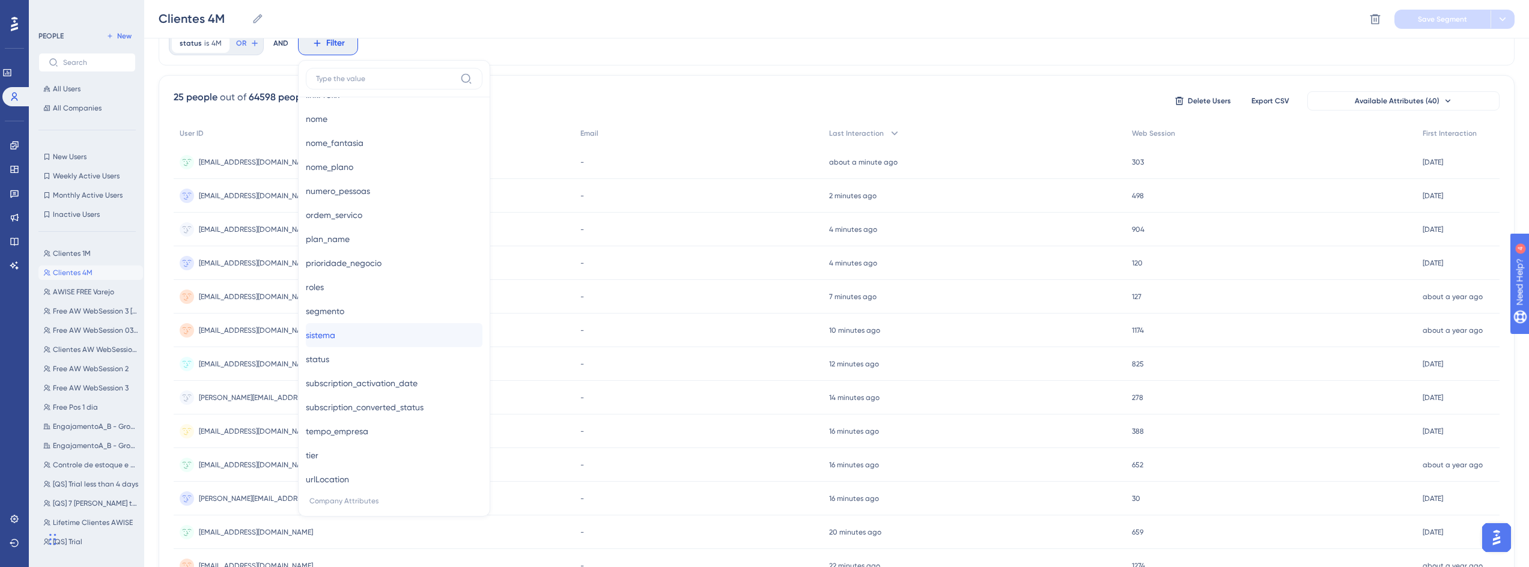
click at [370, 331] on button "sistema sistema" at bounding box center [394, 335] width 177 height 24
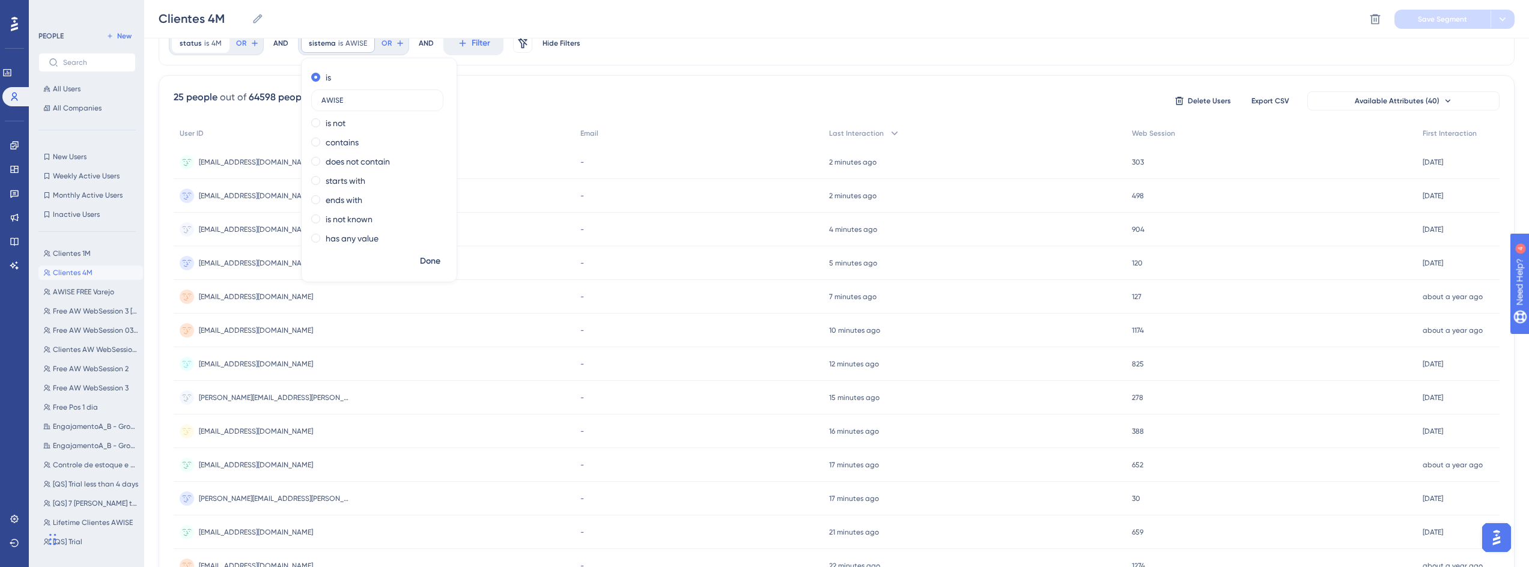
type input "AWISE"
click at [507, 90] on div "25 people out of 64598 people Delete Users Export CSV Available Attributes (40)" at bounding box center [837, 101] width 1326 height 22
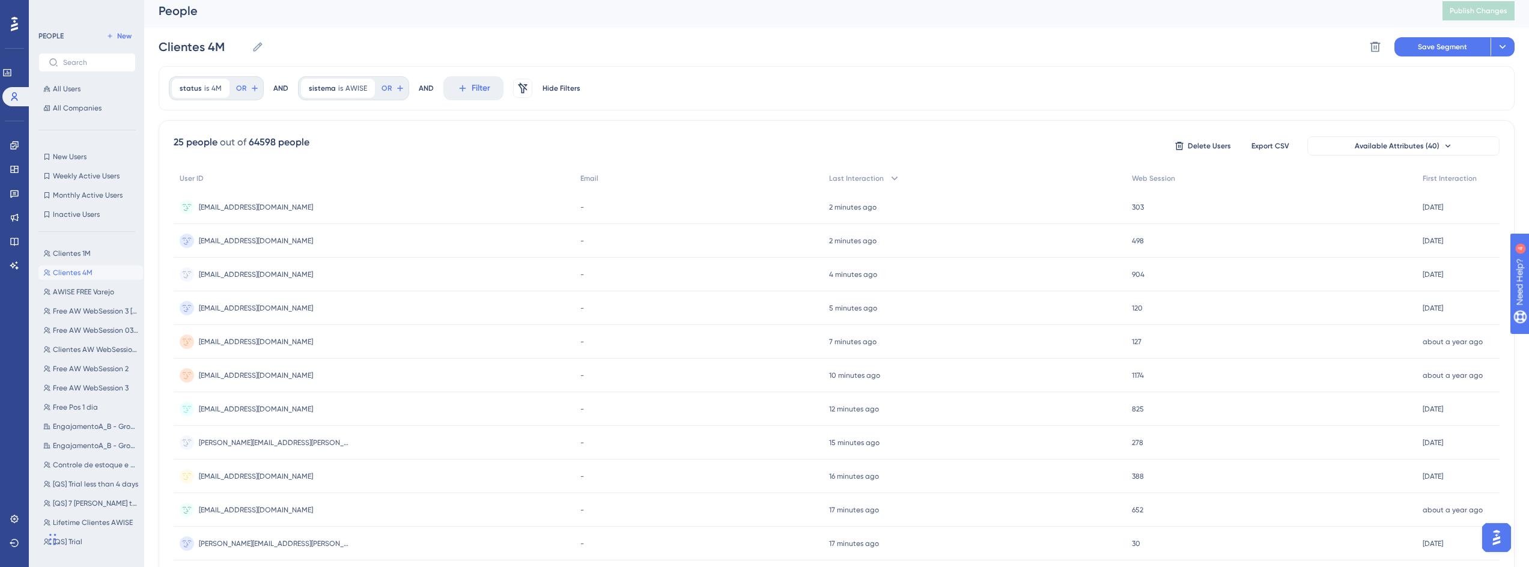
scroll to position [0, 0]
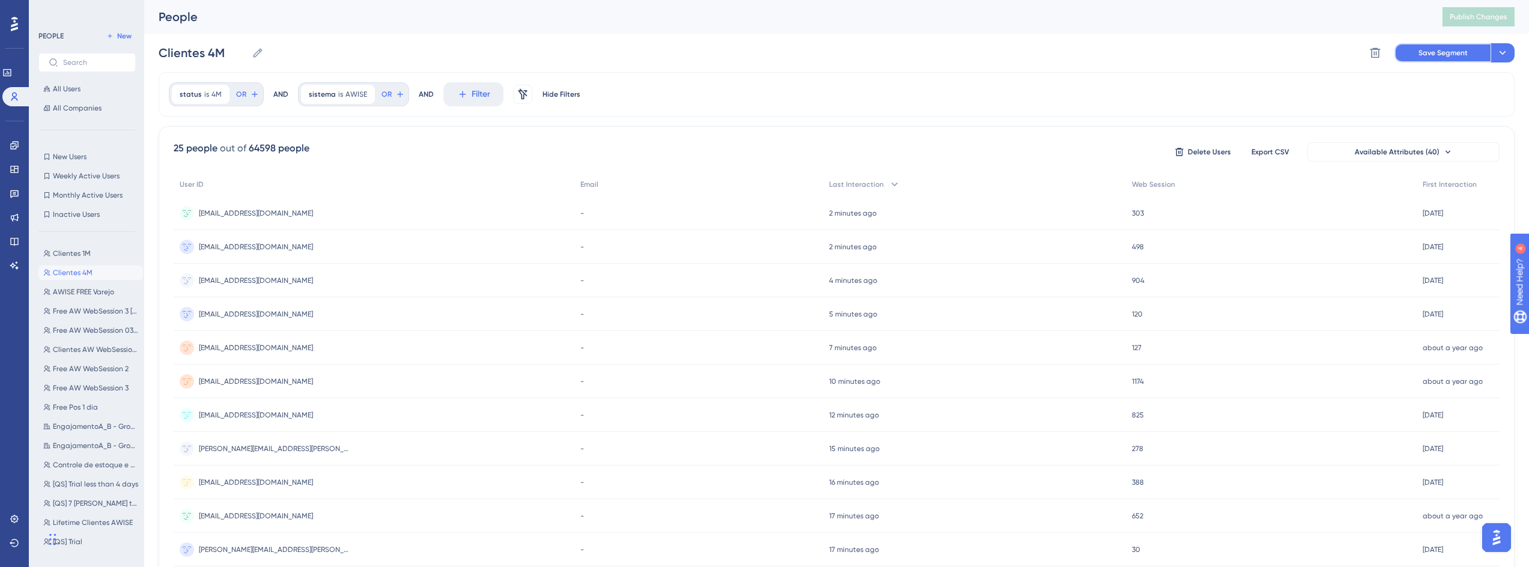
click at [1461, 55] on span "Save Segment" at bounding box center [1443, 53] width 49 height 10
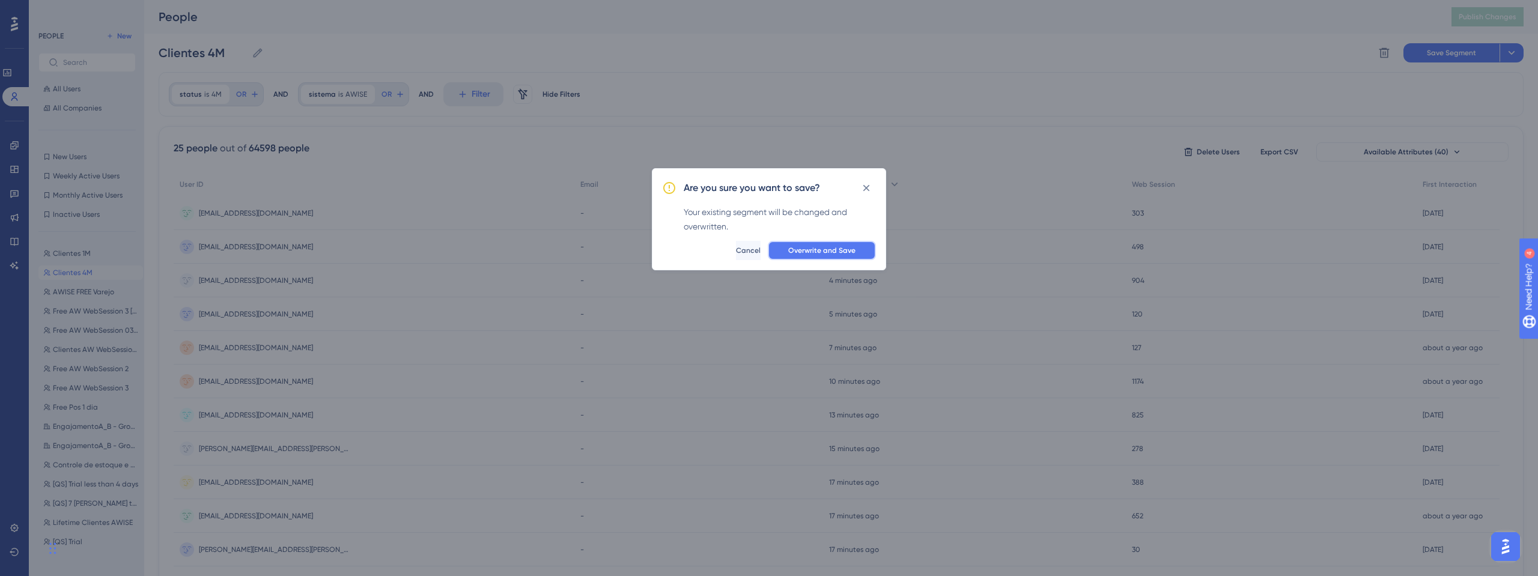
click at [860, 247] on button "Overwrite and Save" at bounding box center [822, 250] width 108 height 19
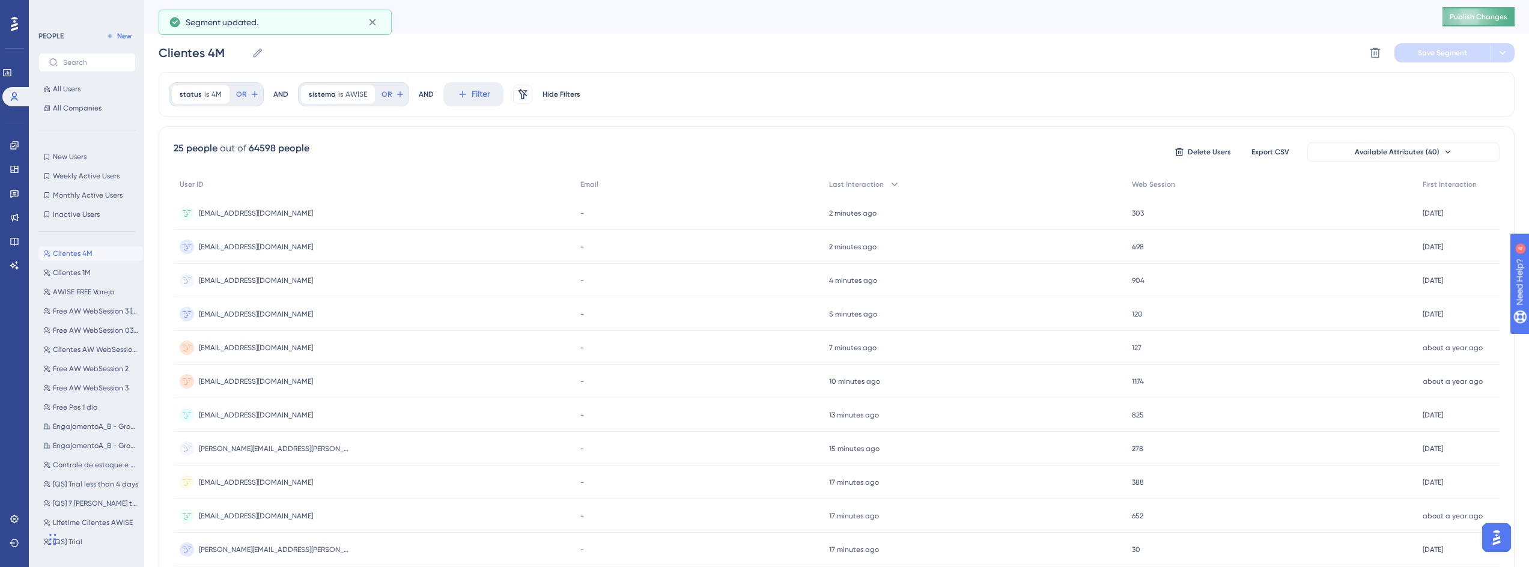
click at [1505, 17] on button "Publish Changes" at bounding box center [1479, 16] width 72 height 19
click at [16, 198] on icon at bounding box center [15, 194] width 10 height 10
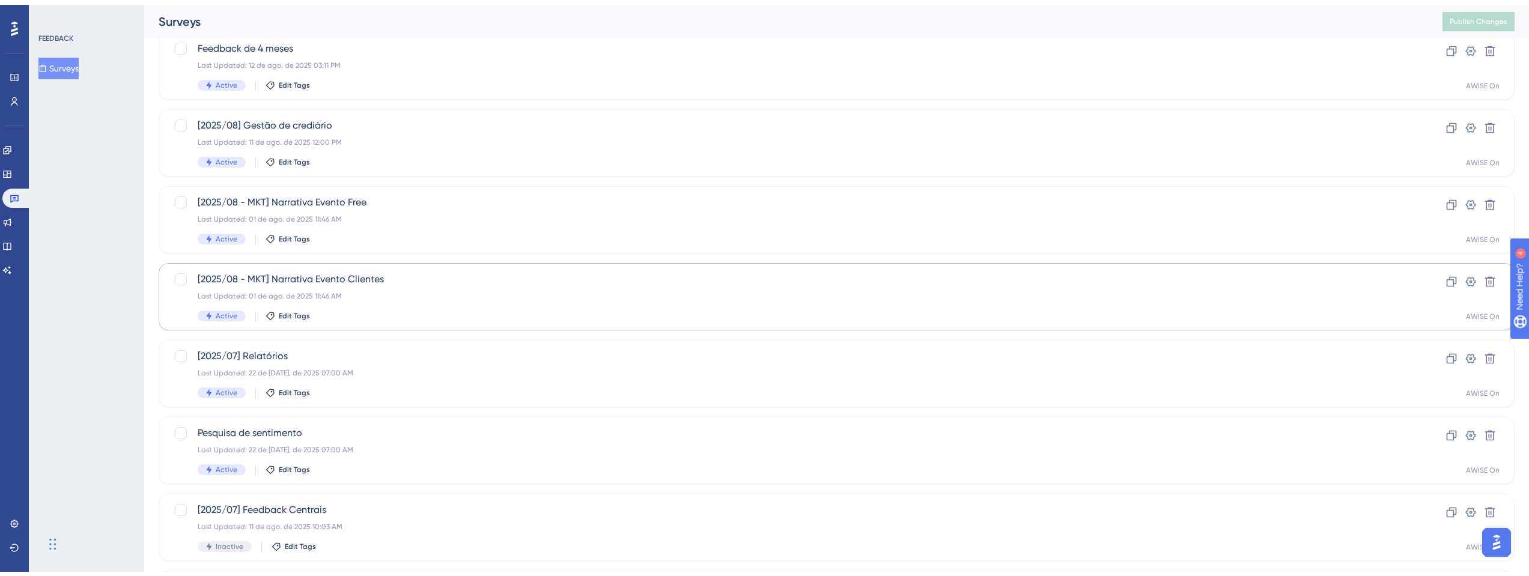
scroll to position [216, 0]
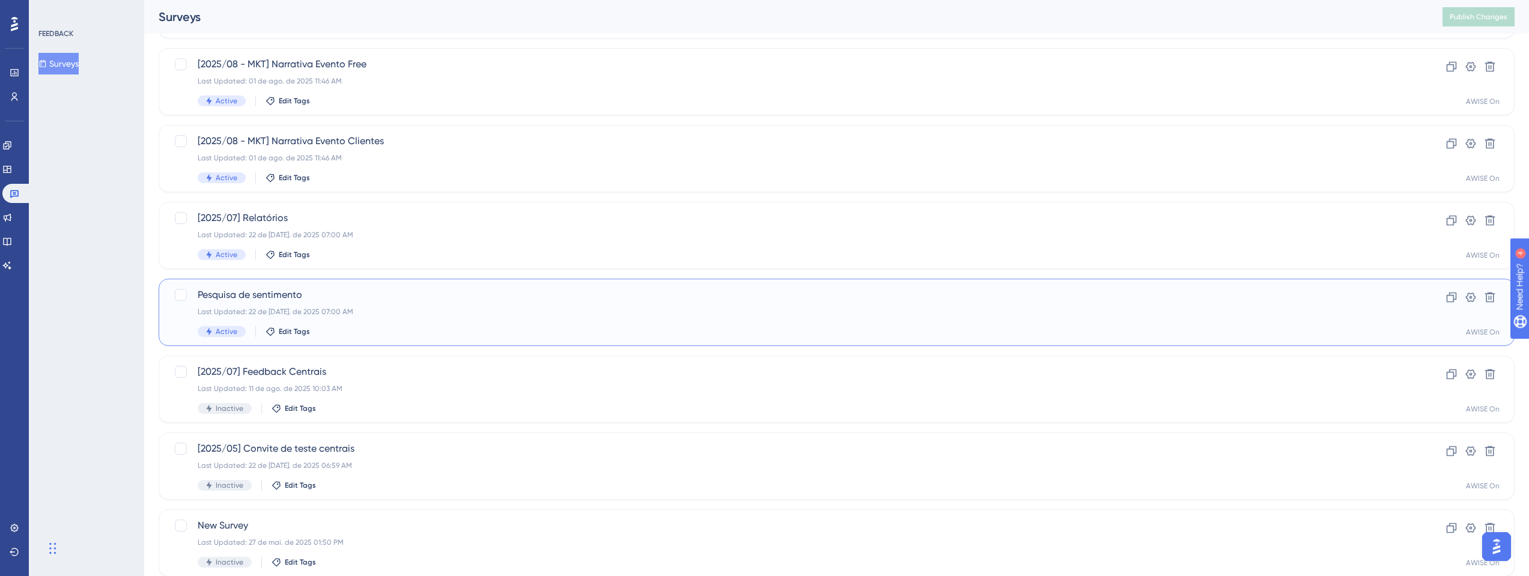
click at [376, 305] on div "Pesquisa de sentimento Last Updated: 22 de jul. de 2025 07:00 AM Active Edit Ta…" at bounding box center [789, 312] width 1182 height 49
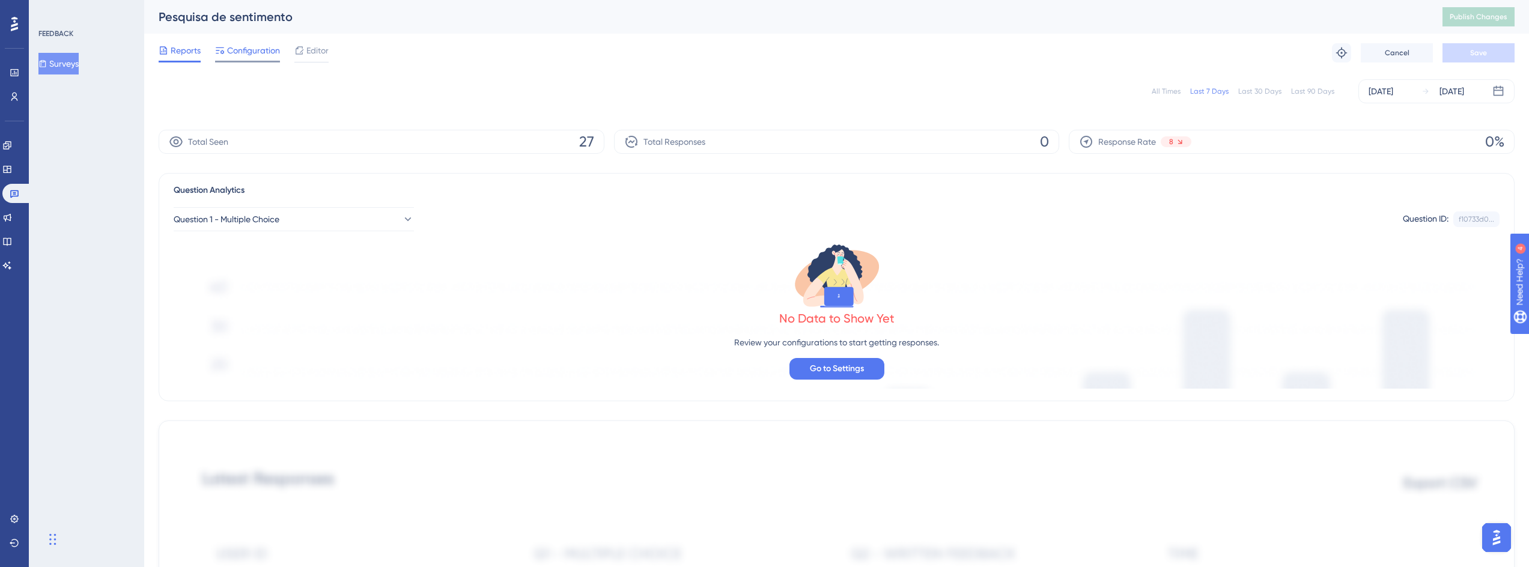
click at [241, 53] on span "Configuration" at bounding box center [253, 50] width 53 height 14
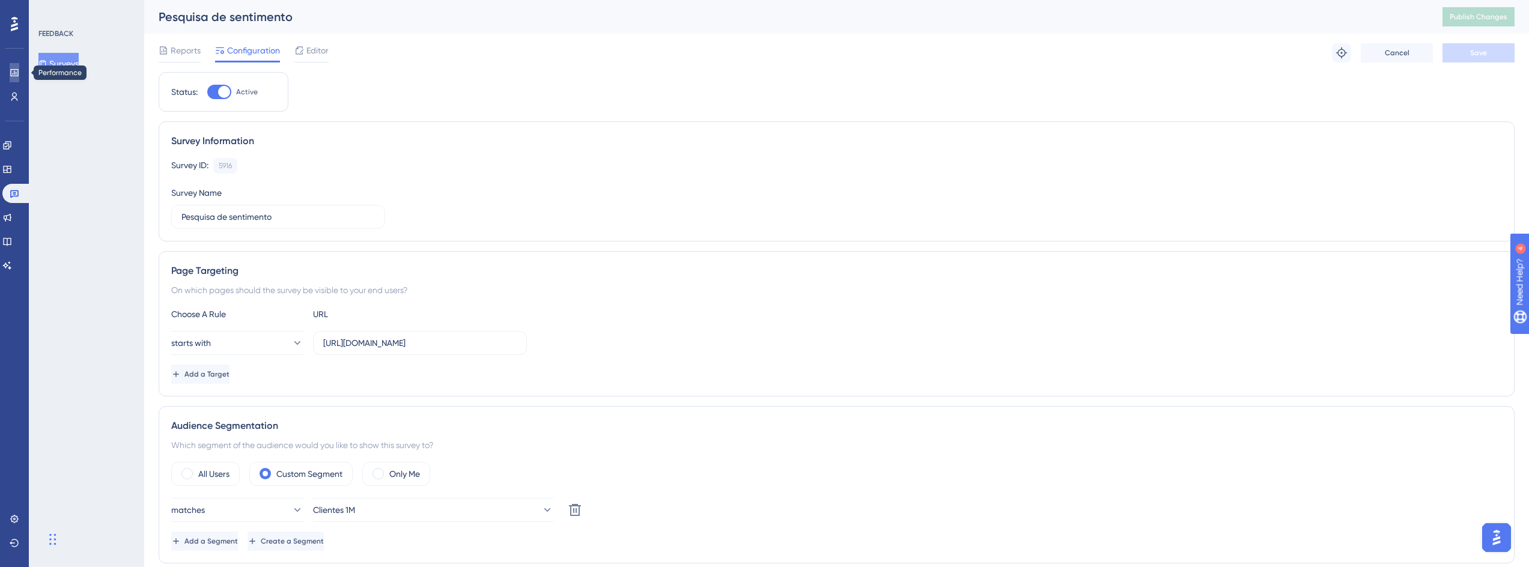
click at [11, 74] on icon at bounding box center [14, 72] width 8 height 7
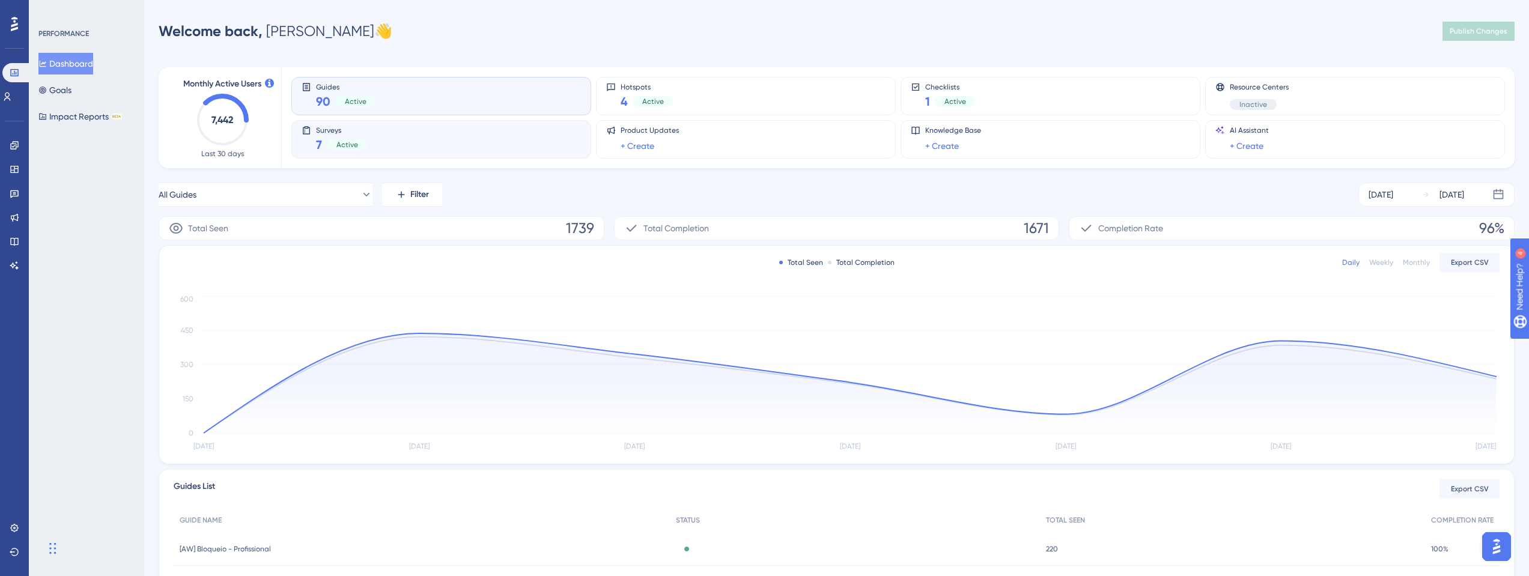
click at [422, 152] on div "Surveys 7 Active" at bounding box center [441, 140] width 279 height 28
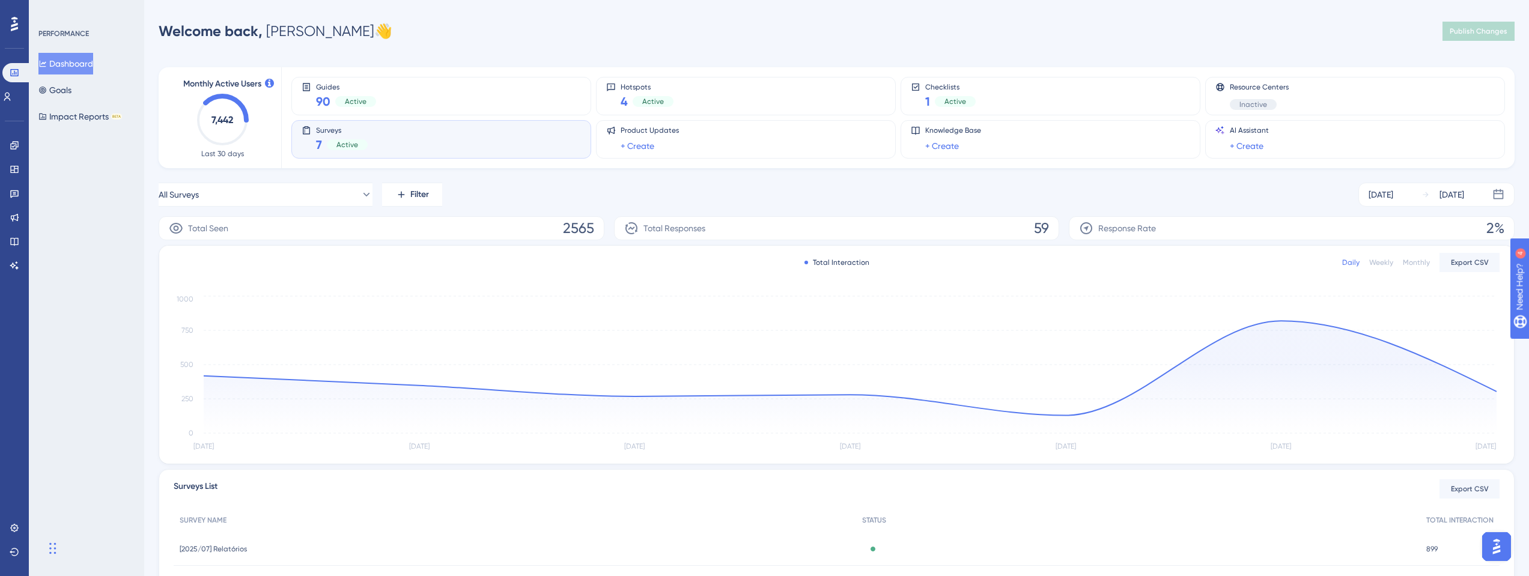
click at [340, 141] on span "Active" at bounding box center [347, 145] width 22 height 10
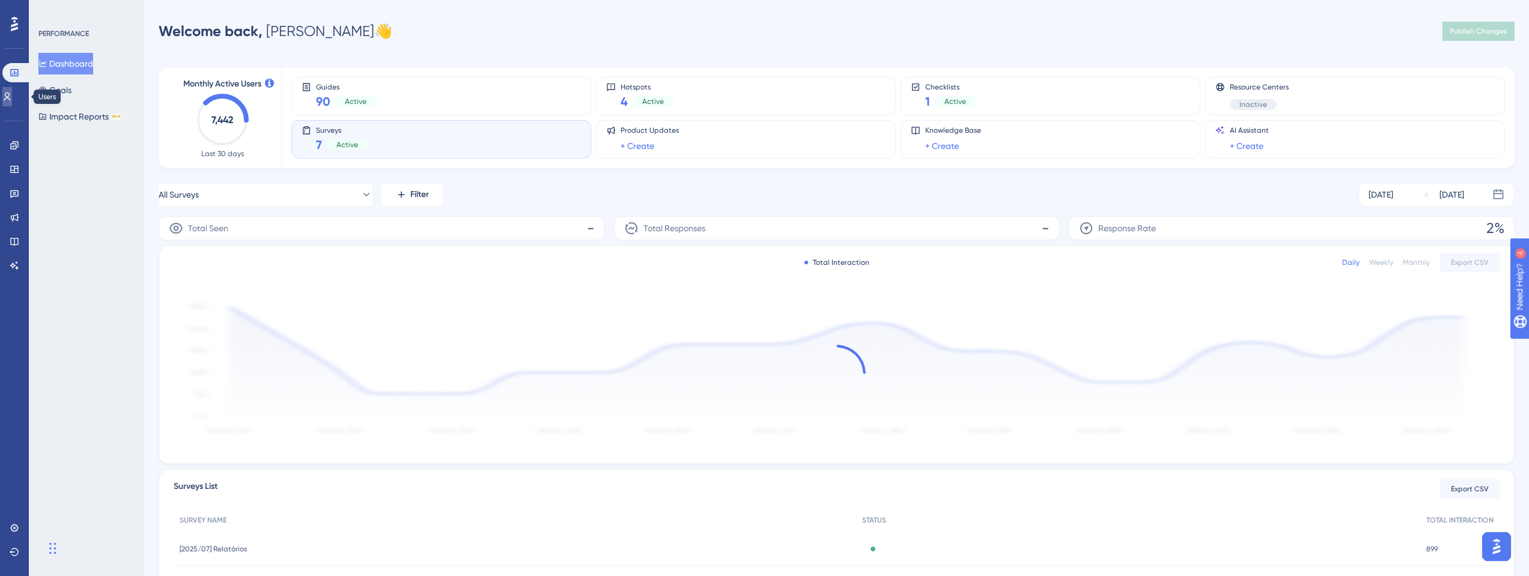
click at [12, 94] on icon at bounding box center [7, 97] width 10 height 10
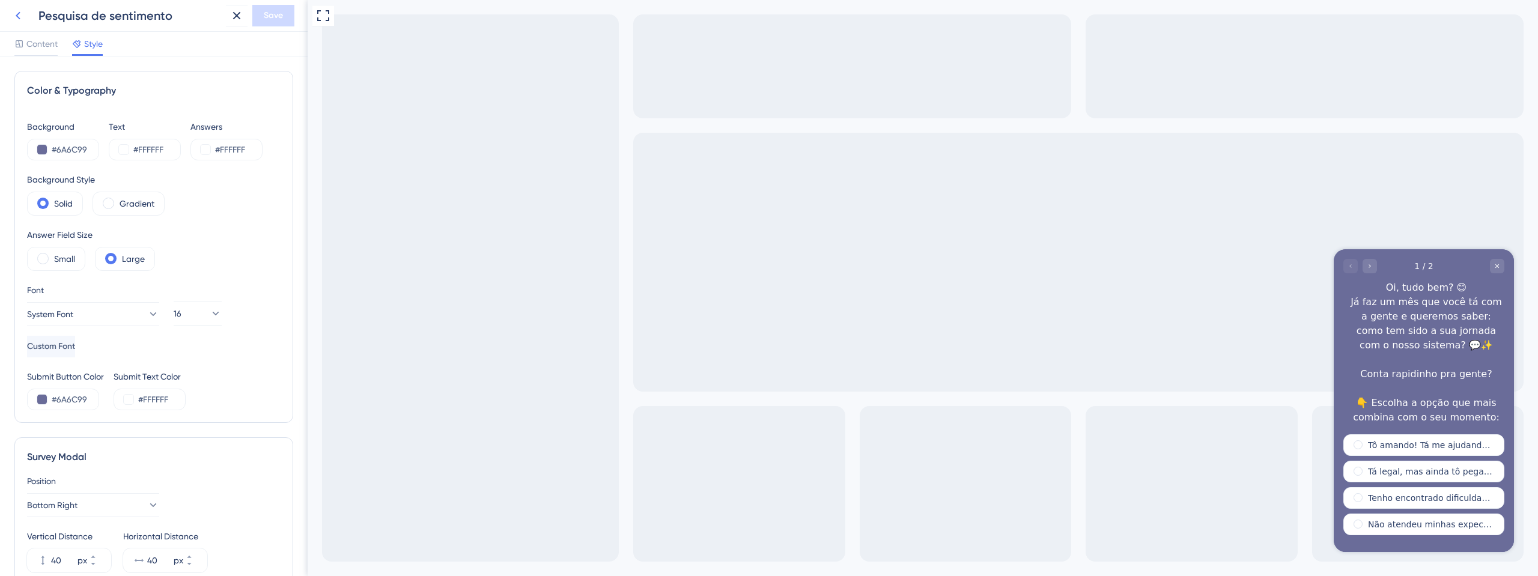
drag, startPoint x: 22, startPoint y: 11, endPoint x: 144, endPoint y: 38, distance: 124.9
click at [144, 38] on div "Pesquisa de sentimento Save Content Style" at bounding box center [154, 28] width 308 height 56
click at [20, 11] on icon at bounding box center [18, 15] width 14 height 14
